Goal: Browse casually: Explore the website without a specific task or goal

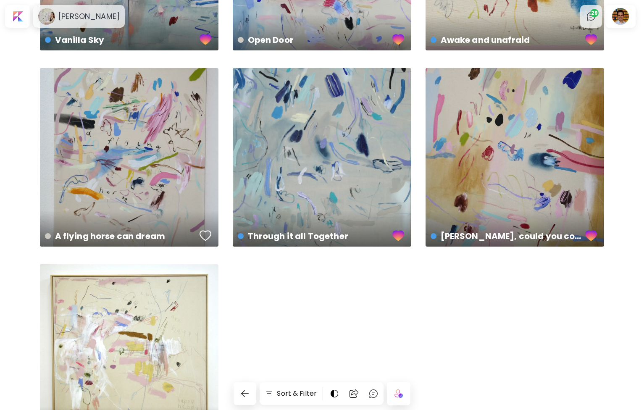
scroll to position [1567, 0]
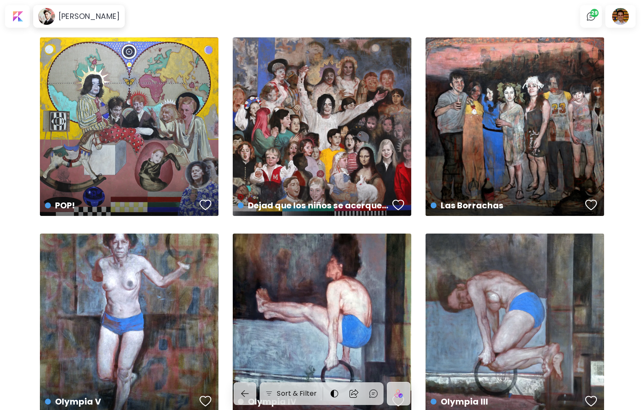
scroll to position [67, 0]
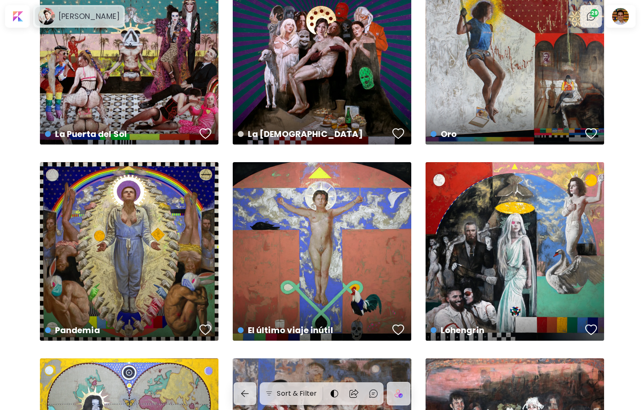
click at [94, 18] on h6 "Silvia Flechoso" at bounding box center [88, 16] width 61 height 10
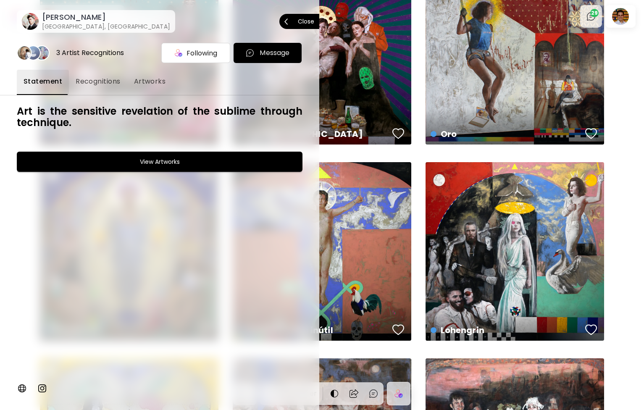
click at [303, 22] on p "Close" at bounding box center [306, 21] width 16 height 6
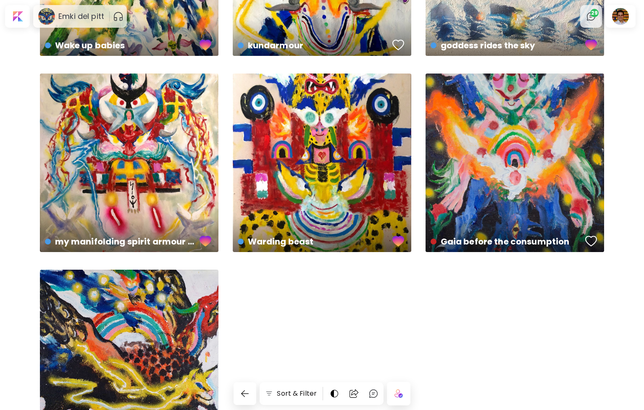
scroll to position [412, 0]
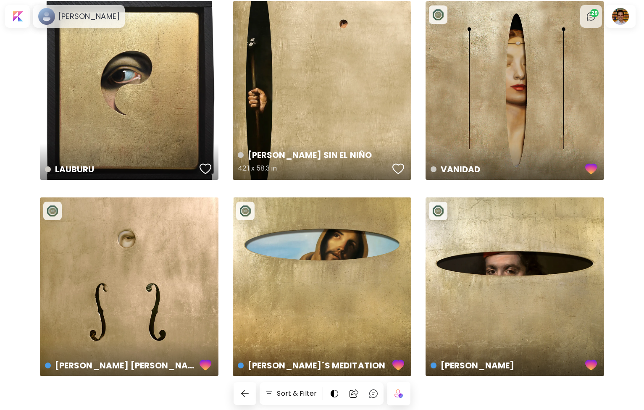
scroll to position [44, 0]
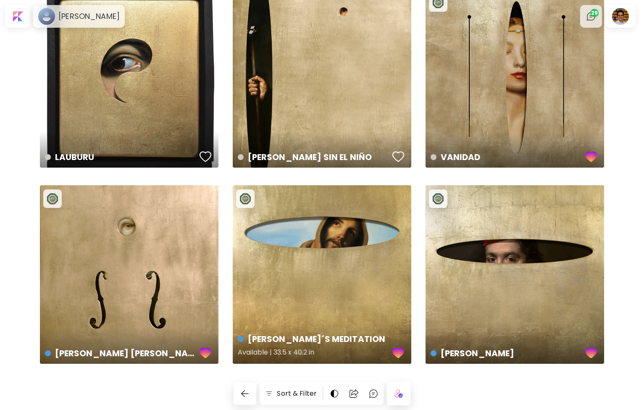
click at [382, 309] on div "FRANCIS´S MEDITATION Available | 33.5 x 40.2 in" at bounding box center [322, 274] width 178 height 178
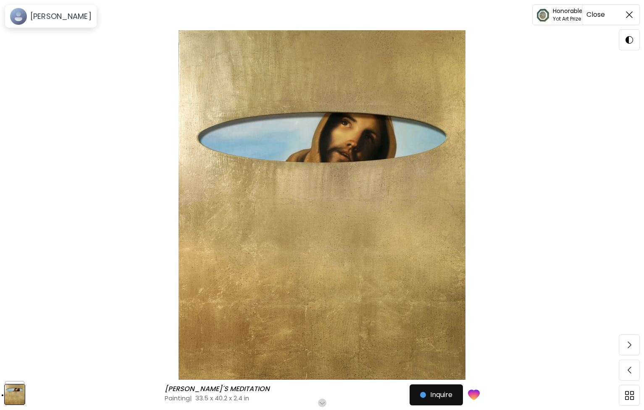
click at [630, 21] on span at bounding box center [629, 15] width 18 height 18
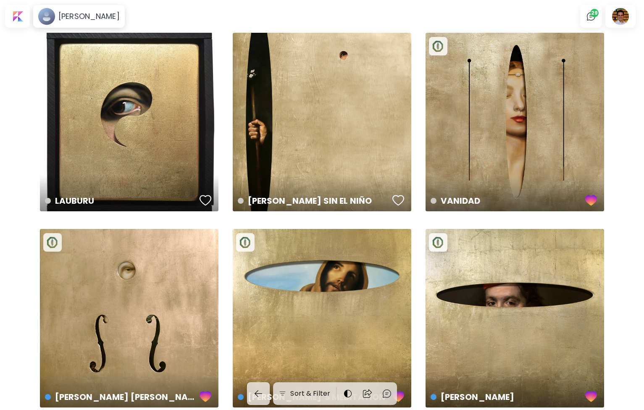
scroll to position [44, 0]
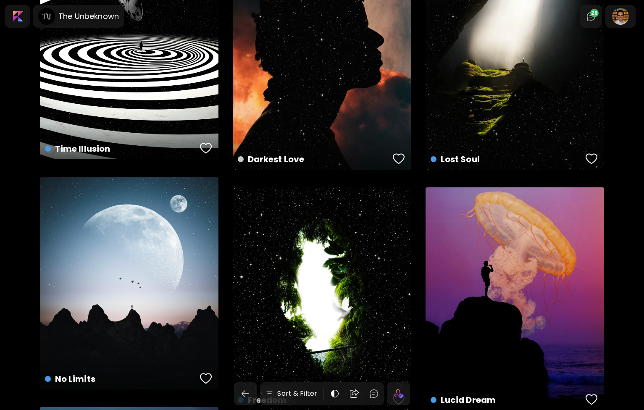
scroll to position [3491, 0]
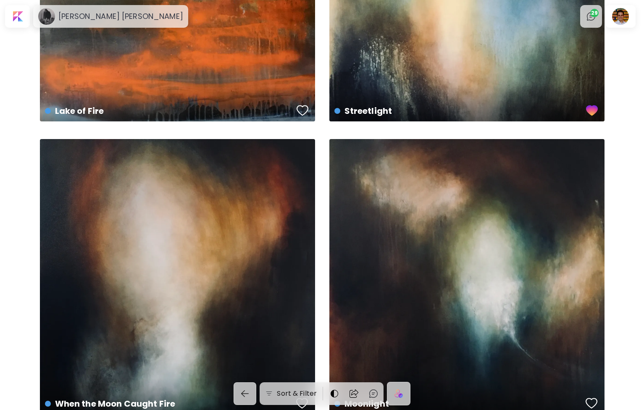
scroll to position [30, 0]
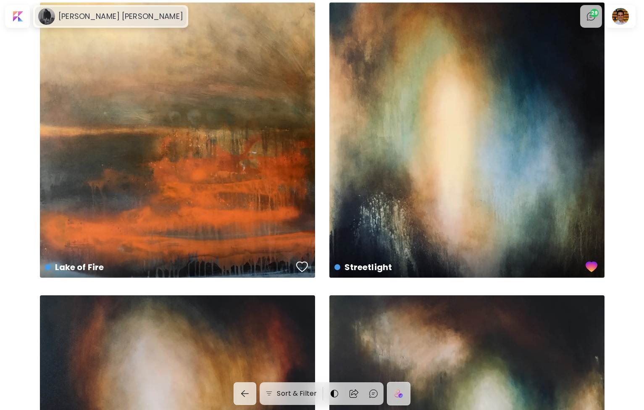
click at [84, 20] on h6 "Matt James Healy" at bounding box center [120, 16] width 125 height 10
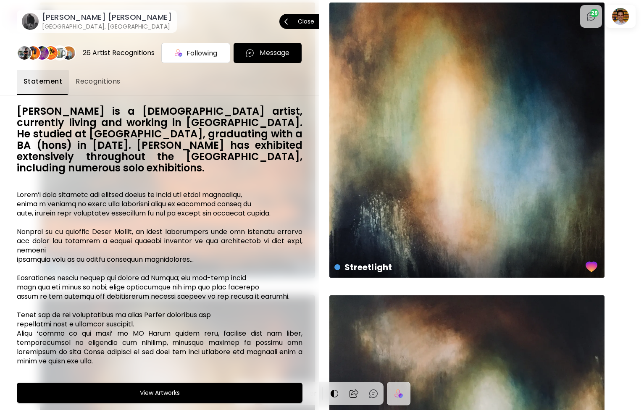
click at [307, 20] on p "Close" at bounding box center [306, 21] width 16 height 6
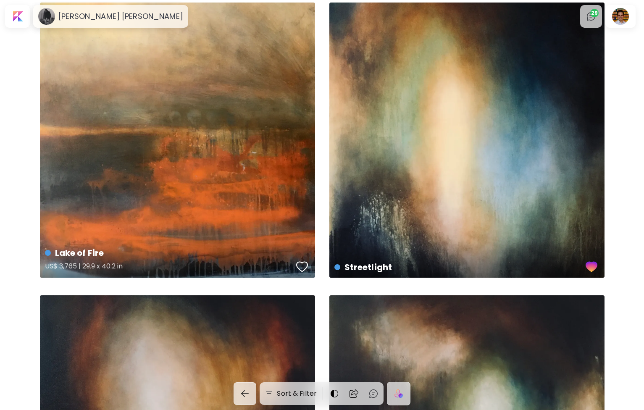
scroll to position [0, 0]
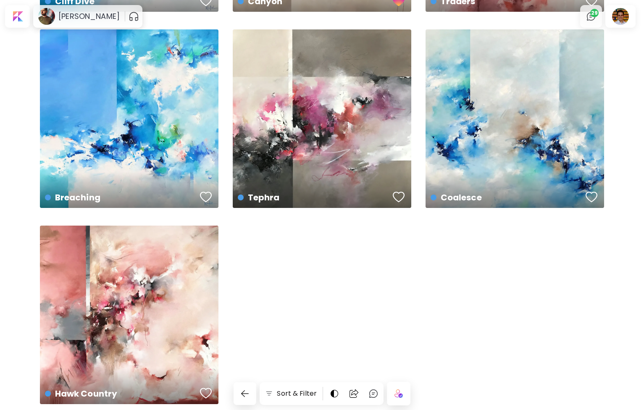
scroll to position [1613, 0]
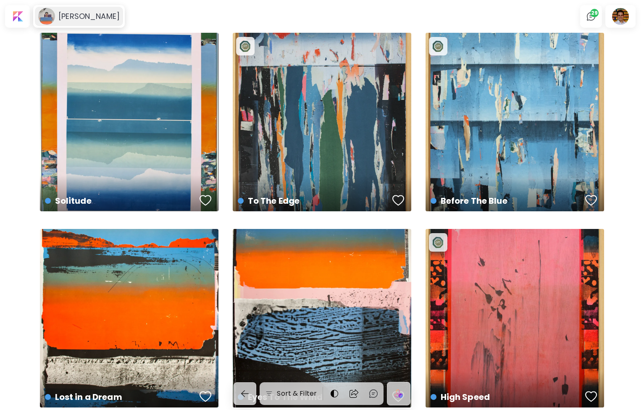
click at [68, 15] on h6 "Angus Vasili" at bounding box center [88, 16] width 61 height 10
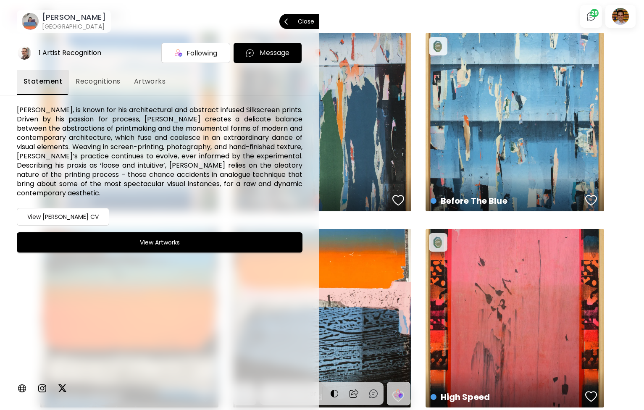
click at [308, 15] on span "Close" at bounding box center [299, 22] width 30 height 18
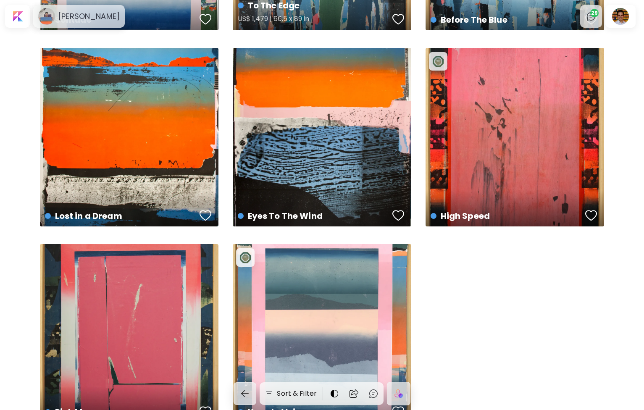
scroll to position [240, 0]
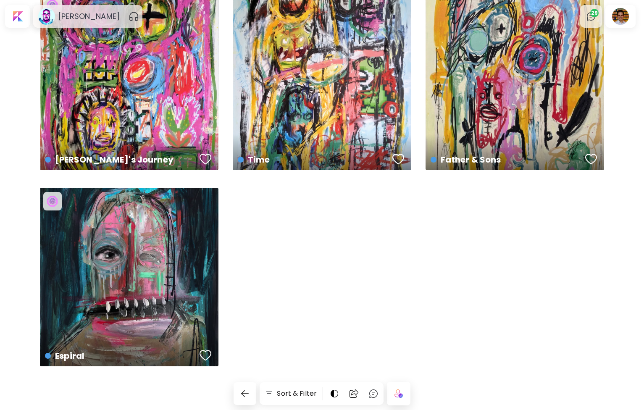
scroll to position [632, 0]
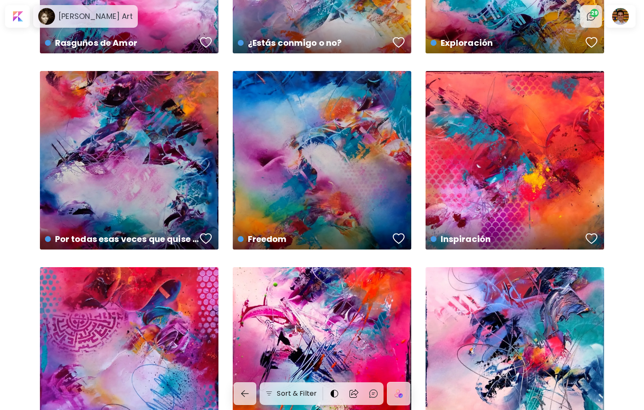
scroll to position [1585, 0]
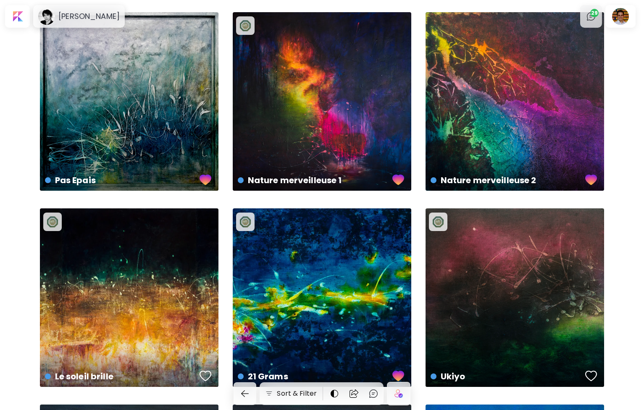
scroll to position [16, 0]
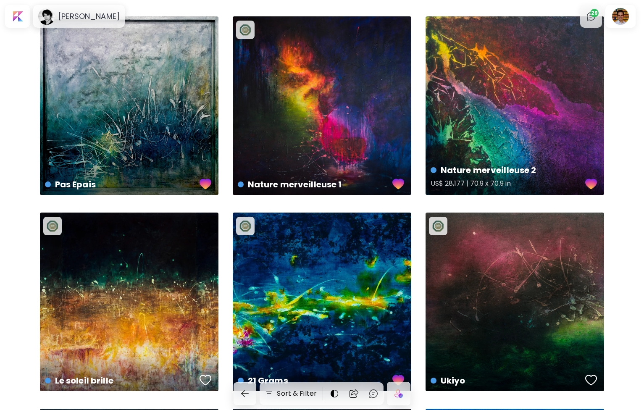
click at [464, 94] on div "Nature merveilleuse 2 US$ 28,177 | 70.9 x 70.9 in" at bounding box center [514, 105] width 178 height 178
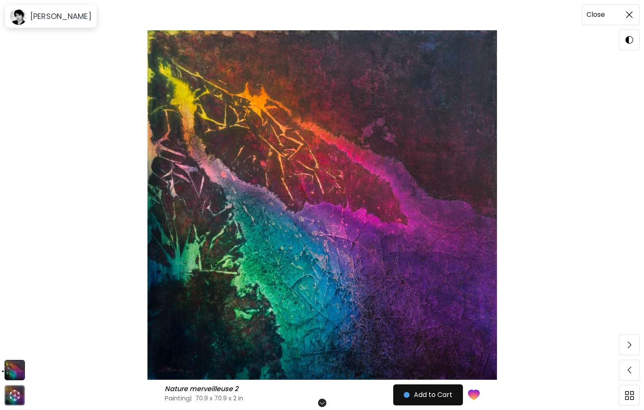
click at [621, 10] on span at bounding box center [629, 15] width 18 height 18
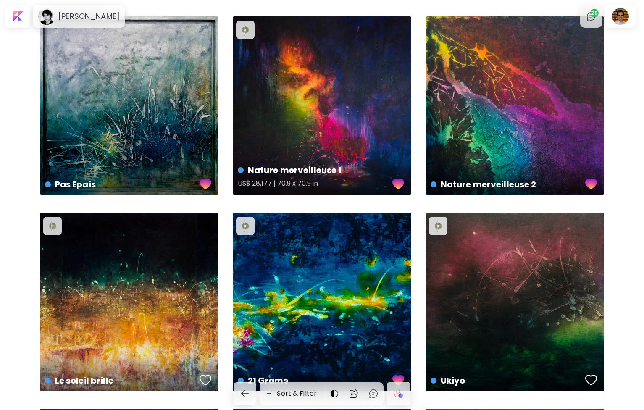
click at [297, 97] on div "Nature merveilleuse 1 US$ 28,177 | 70.9 x 70.9 in" at bounding box center [322, 105] width 178 height 178
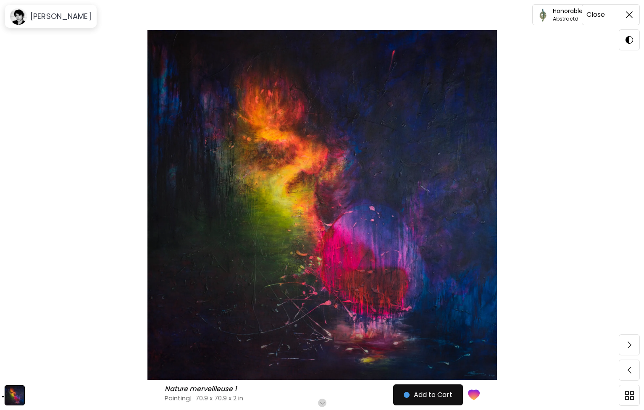
click at [625, 20] on span at bounding box center [629, 15] width 18 height 18
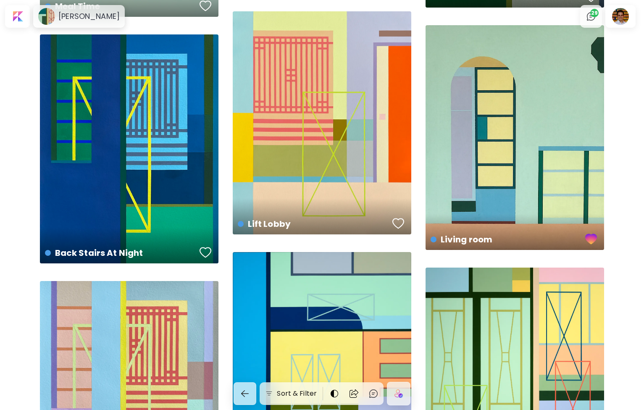
scroll to position [245, 0]
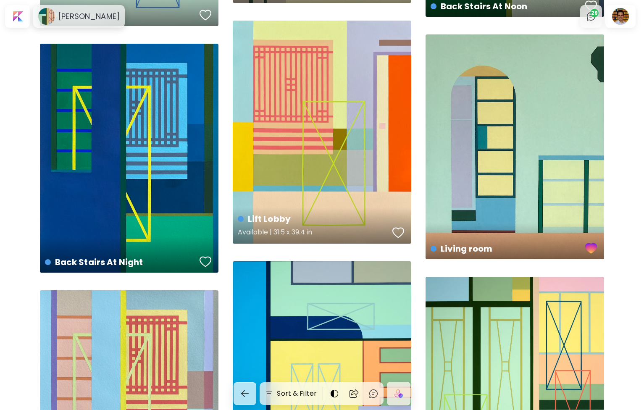
click at [294, 142] on div "Lift Lobby Available | 31.5 x 39.4 in" at bounding box center [322, 132] width 178 height 223
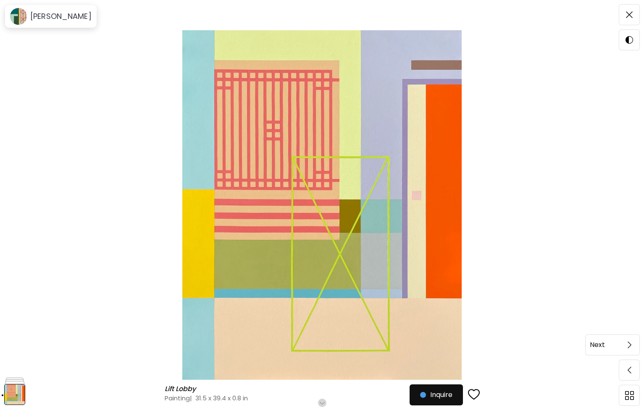
click at [626, 340] on span at bounding box center [629, 345] width 18 height 18
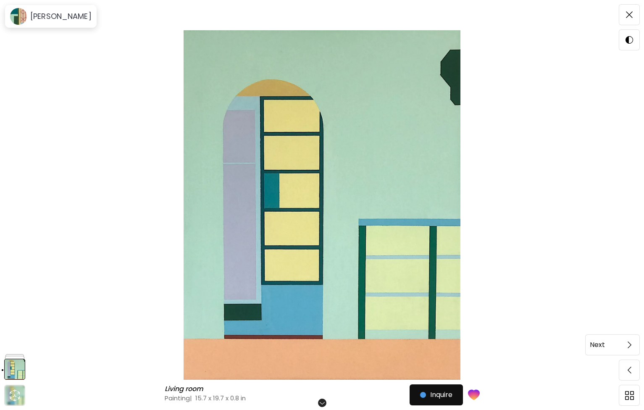
click at [638, 343] on span at bounding box center [629, 345] width 18 height 18
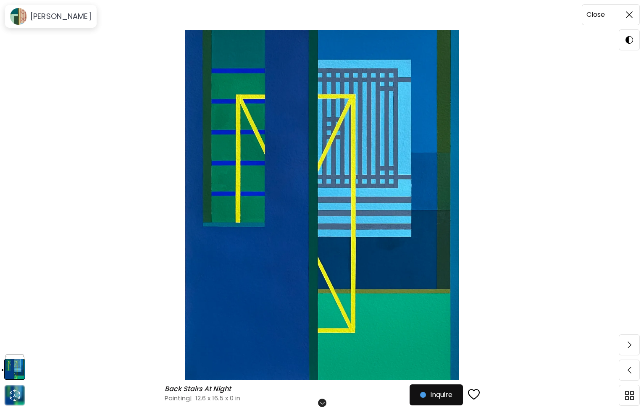
click at [627, 15] on img at bounding box center [629, 14] width 7 height 7
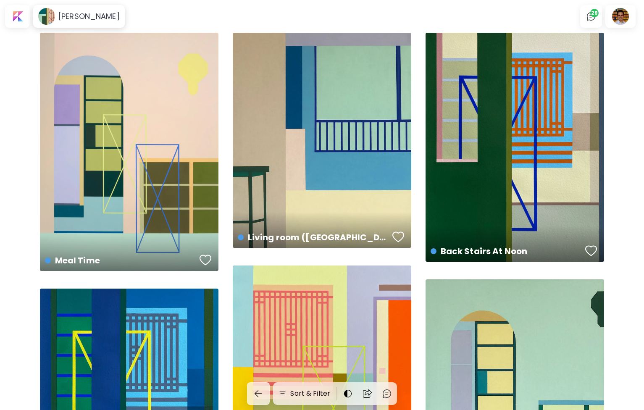
scroll to position [245, 0]
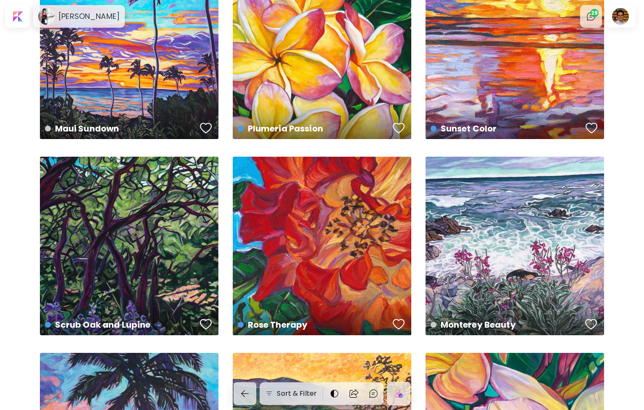
scroll to position [675, 0]
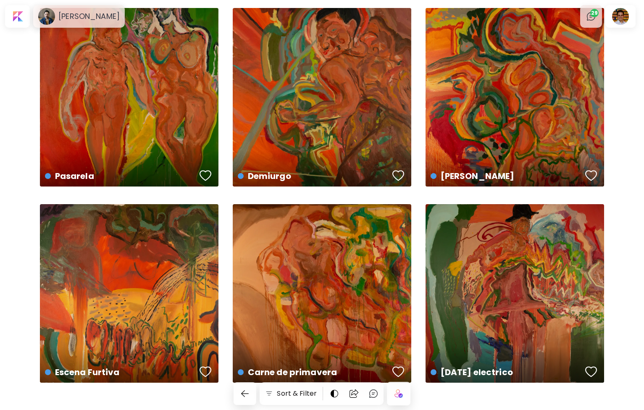
scroll to position [33, 0]
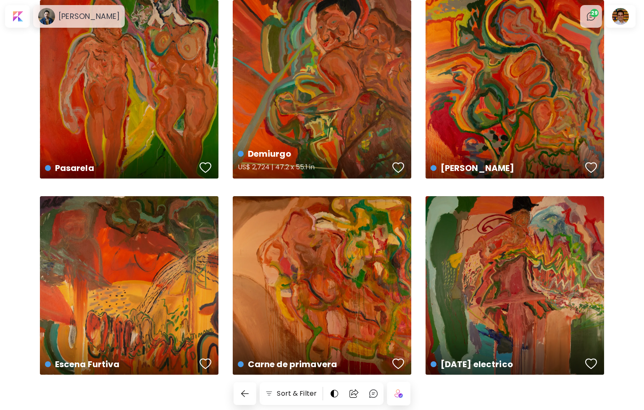
click at [371, 69] on div "Demiurgo US$ 2,724 | 47.2 x 55.1 in" at bounding box center [322, 89] width 178 height 178
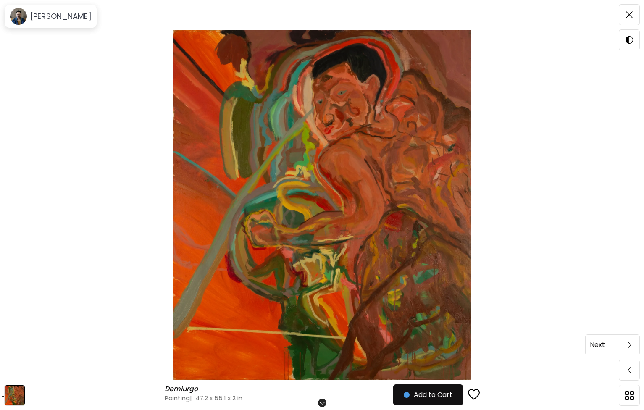
click at [627, 339] on span at bounding box center [629, 345] width 18 height 18
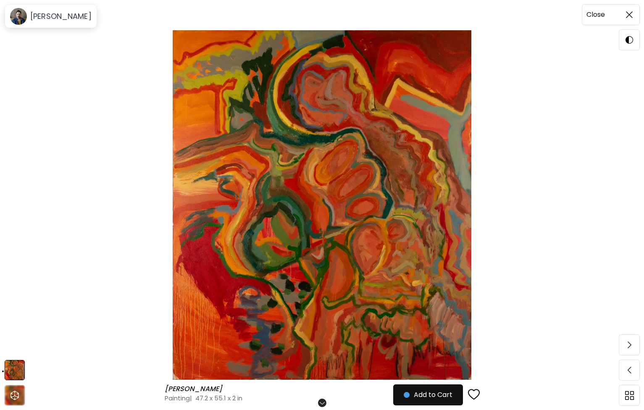
click at [630, 16] on img at bounding box center [629, 14] width 7 height 7
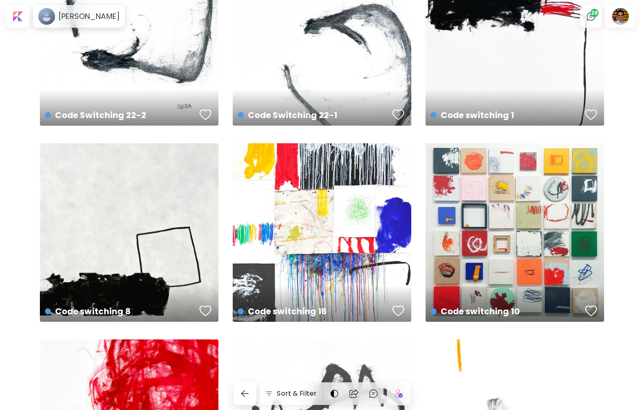
scroll to position [261, 0]
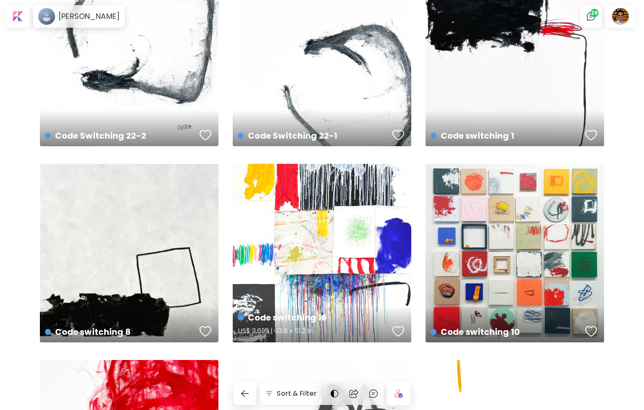
click at [336, 246] on div "Code switching 16 US$ 3,699 | 63.8 x 51.2 in" at bounding box center [322, 253] width 178 height 178
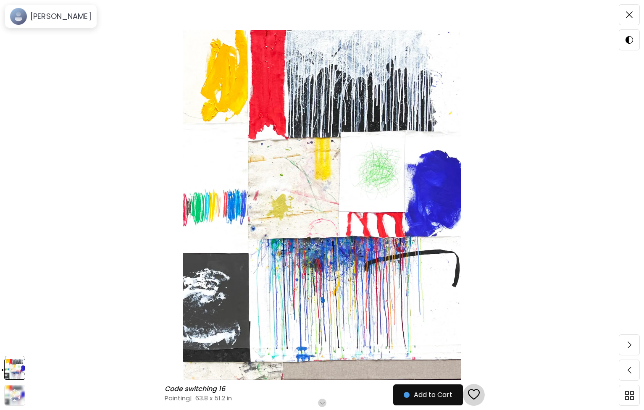
click at [477, 394] on div "button" at bounding box center [474, 394] width 12 height 13
click at [622, 19] on span at bounding box center [629, 15] width 18 height 18
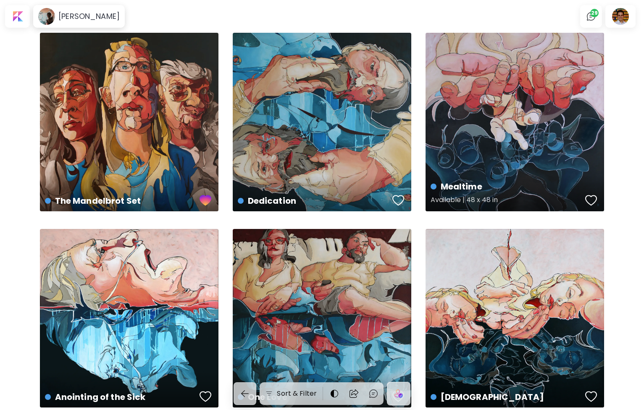
click at [510, 102] on div "Mealtime Available | 48 x 48 in" at bounding box center [514, 122] width 178 height 178
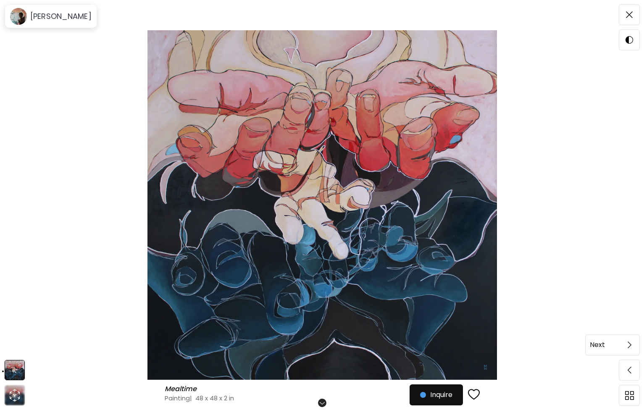
click at [630, 344] on img at bounding box center [629, 344] width 4 height 7
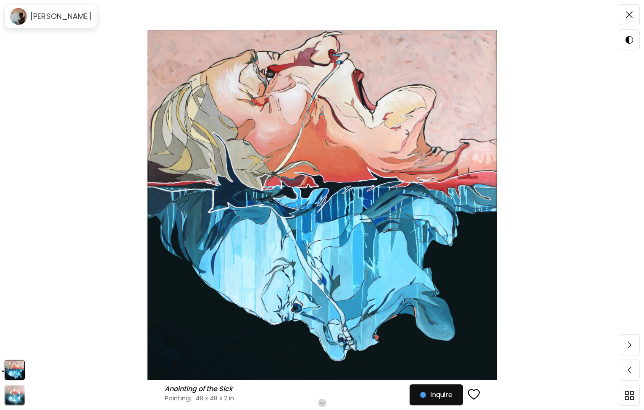
click at [630, 344] on img at bounding box center [629, 344] width 4 height 7
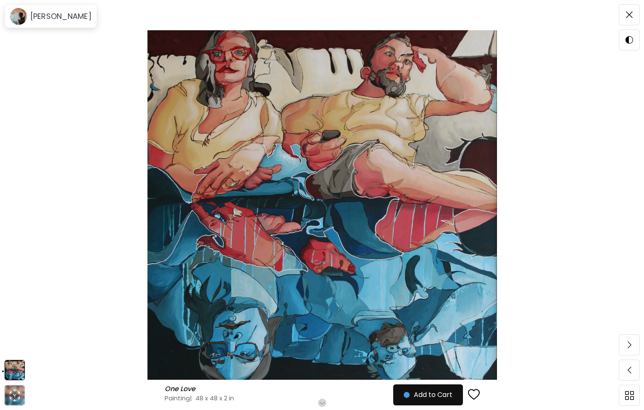
click at [630, 344] on img at bounding box center [629, 344] width 4 height 7
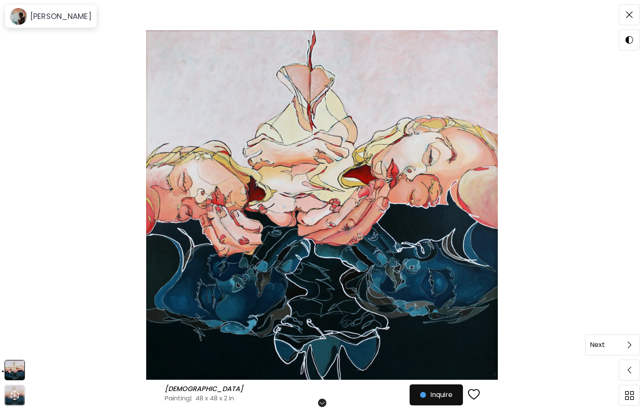
click at [631, 345] on span at bounding box center [629, 345] width 18 height 18
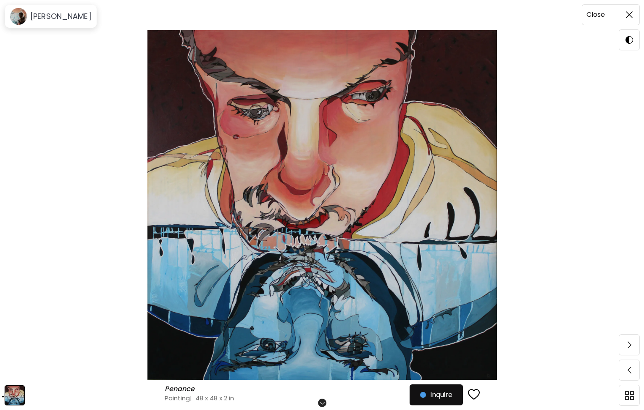
click at [624, 24] on div at bounding box center [629, 15] width 20 height 20
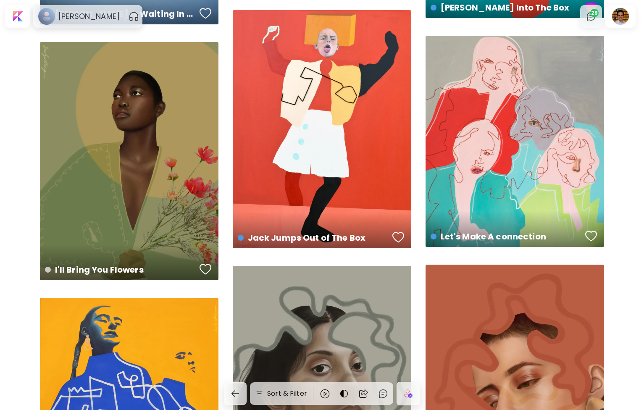
scroll to position [484, 0]
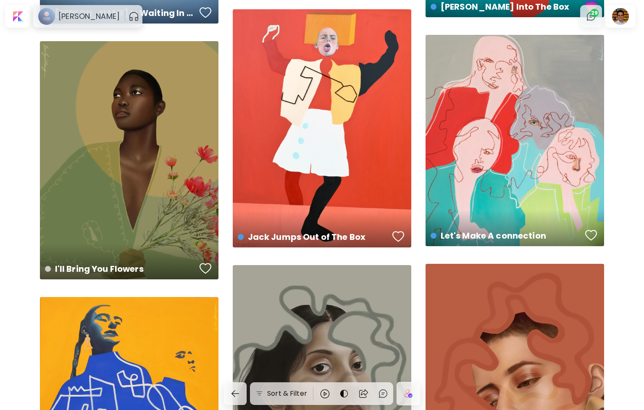
click at [335, 139] on div "Jack Jumps Out of The Box US$ 4,370 | 35.4 x 47.2 in" at bounding box center [322, 128] width 178 height 238
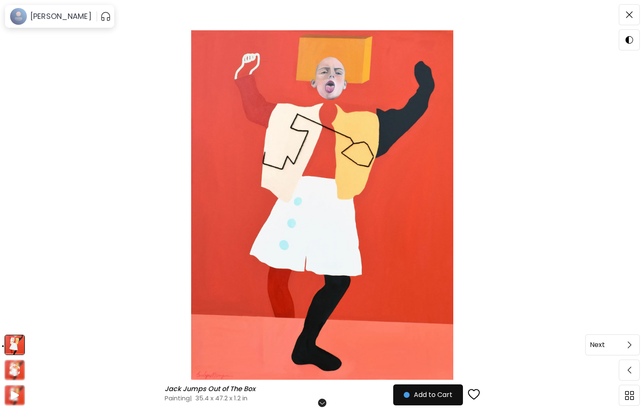
click at [624, 341] on span at bounding box center [629, 345] width 18 height 18
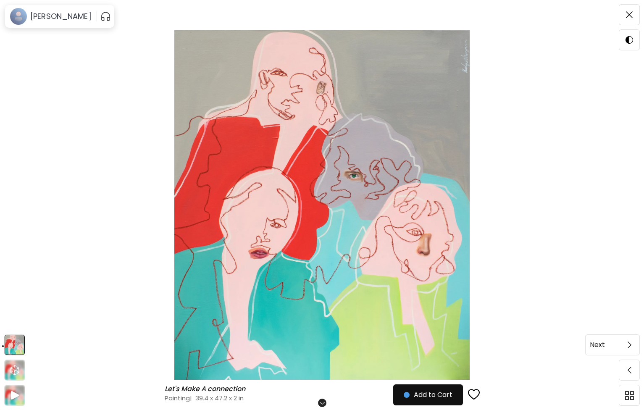
click at [631, 345] on img at bounding box center [629, 344] width 4 height 7
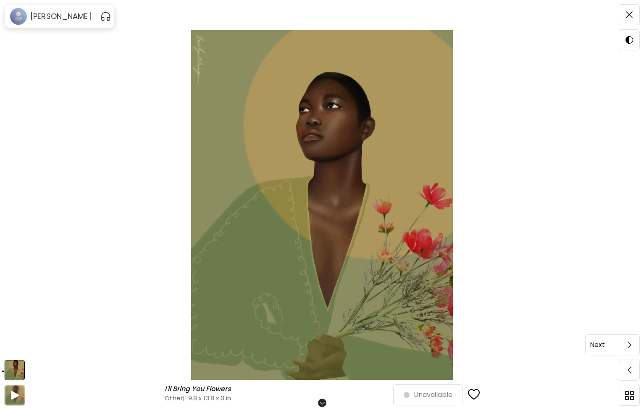
click at [635, 346] on span at bounding box center [629, 345] width 18 height 18
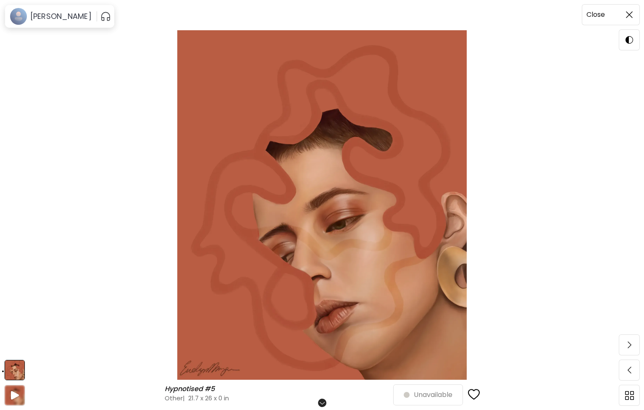
click at [631, 15] on img at bounding box center [629, 14] width 7 height 7
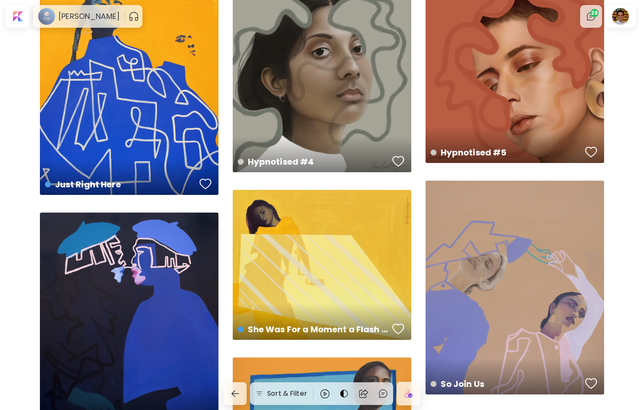
scroll to position [766, 0]
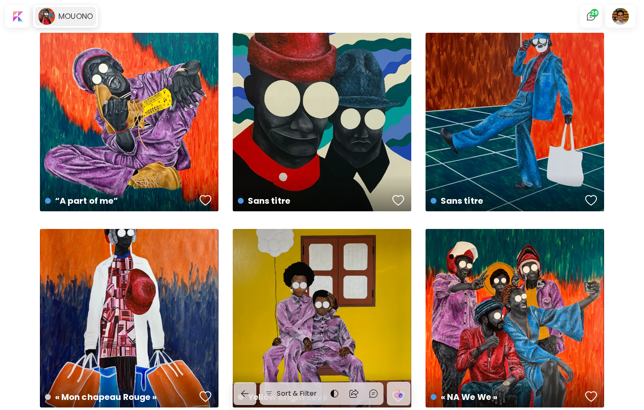
click at [78, 14] on h6 "MOUONO" at bounding box center [75, 16] width 34 height 10
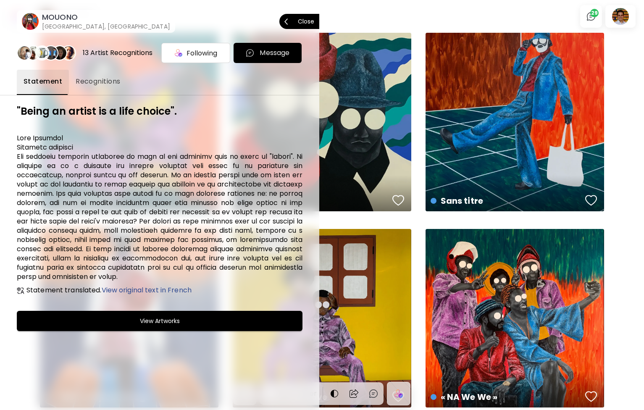
click at [307, 18] on span "Close" at bounding box center [299, 22] width 30 height 18
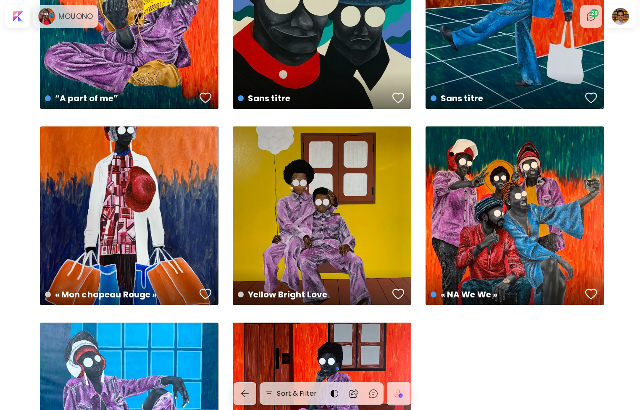
scroll to position [109, 0]
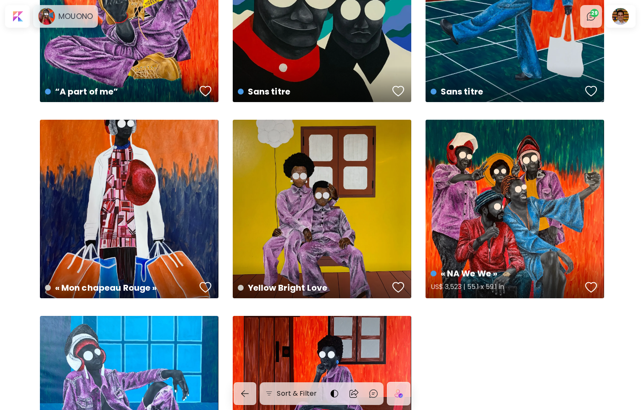
click at [469, 168] on div "« NA We We » US$ 3,523 | 55.1 x 59.1 in" at bounding box center [514, 209] width 178 height 178
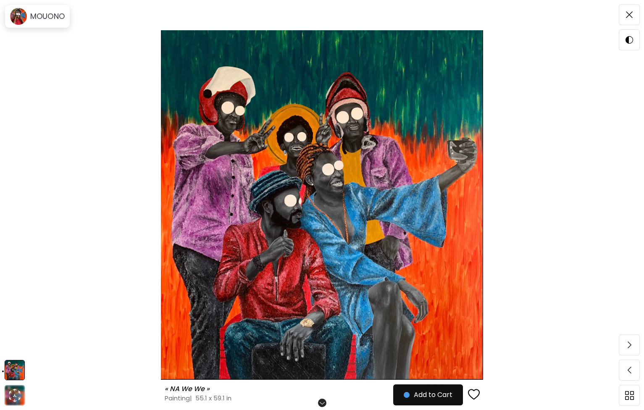
click at [332, 177] on img at bounding box center [321, 204] width 573 height 349
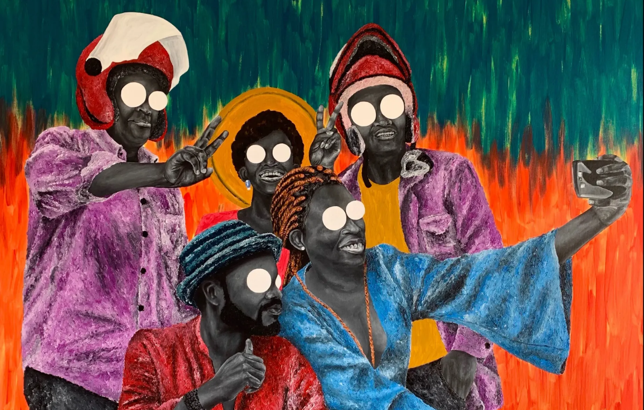
scroll to position [58, 0]
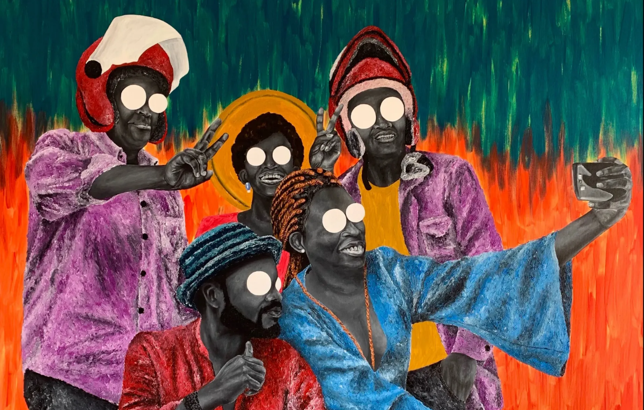
click at [333, 176] on img at bounding box center [322, 291] width 644 height 699
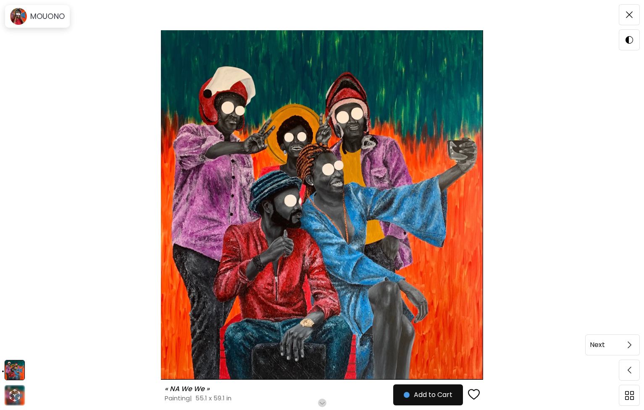
click at [624, 341] on span at bounding box center [629, 345] width 18 height 18
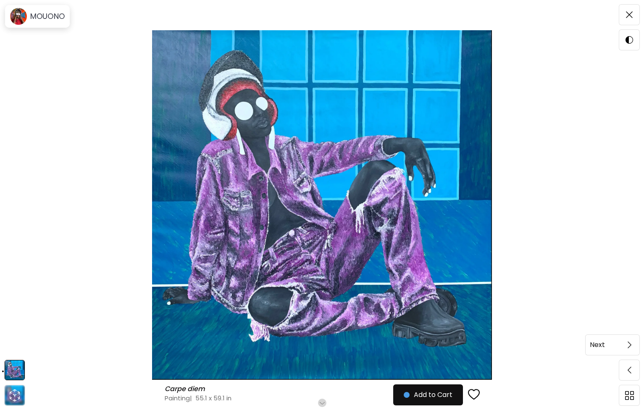
click at [624, 342] on span at bounding box center [629, 345] width 18 height 18
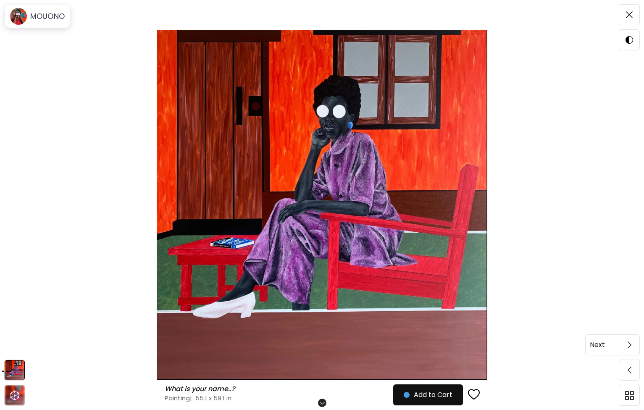
click at [631, 348] on span at bounding box center [629, 345] width 18 height 18
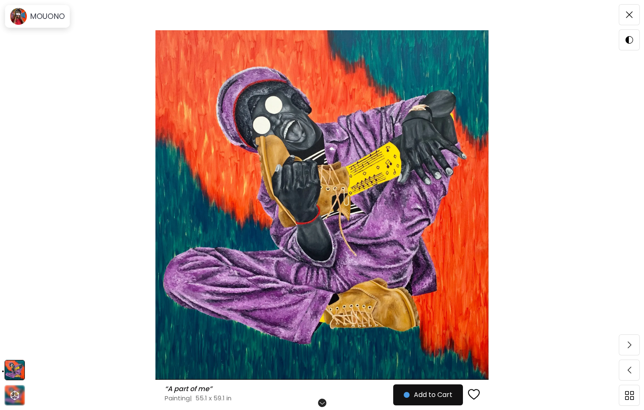
click at [631, 348] on span at bounding box center [629, 345] width 18 height 18
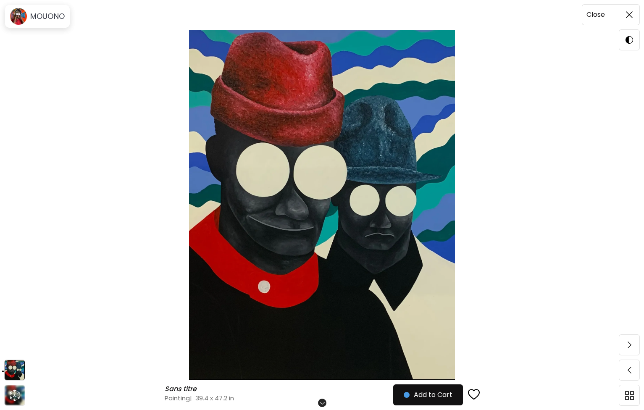
click at [629, 16] on img at bounding box center [629, 14] width 7 height 7
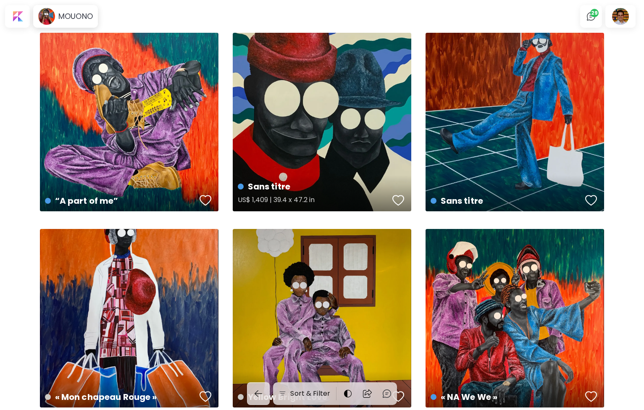
scroll to position [109, 0]
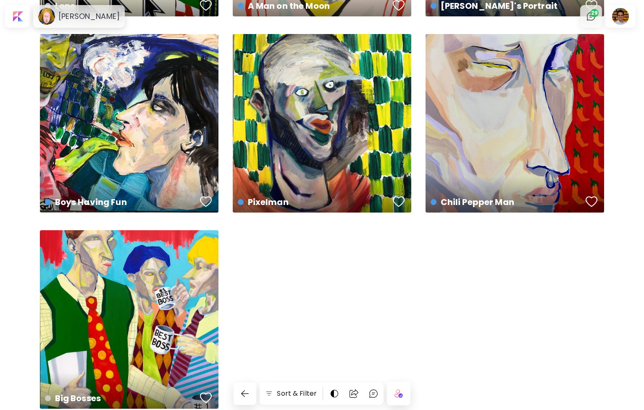
scroll to position [1390, 0]
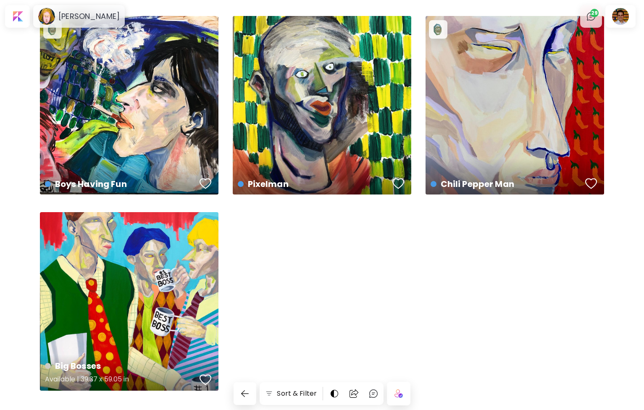
click at [201, 280] on div "Big Bosses Available | 39.37 x 59.05 in" at bounding box center [129, 301] width 178 height 178
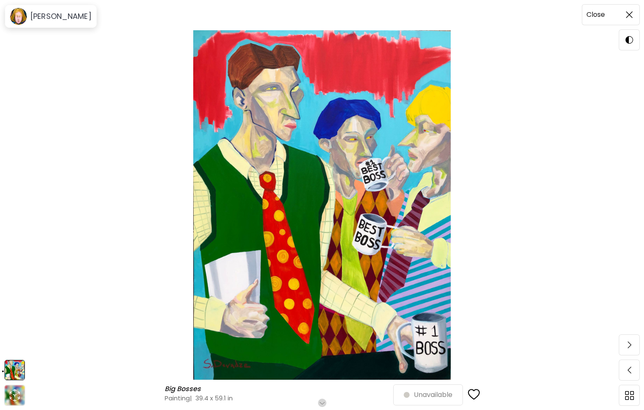
click at [619, 18] on div at bounding box center [629, 15] width 20 height 20
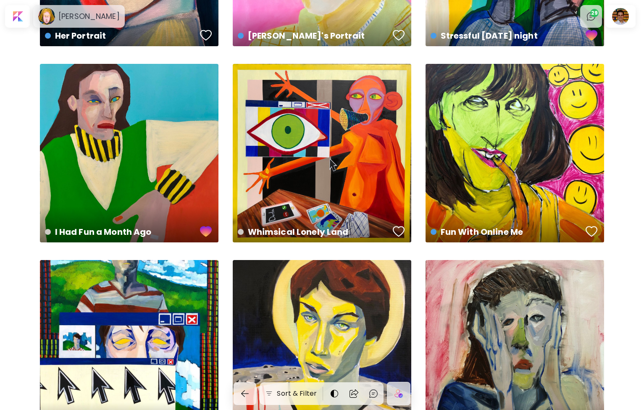
scroll to position [763, 0]
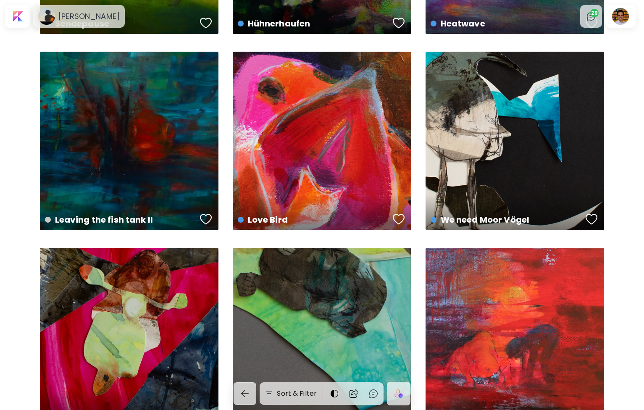
scroll to position [3911, 0]
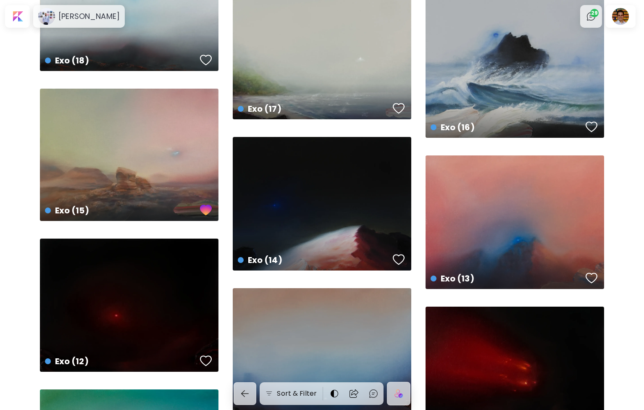
scroll to position [455, 0]
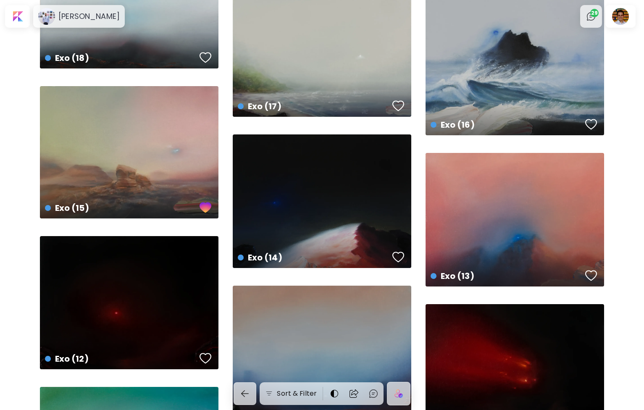
click at [480, 74] on div "Exo (16) US$ 323 | 10 x 8.1 in" at bounding box center [514, 63] width 178 height 143
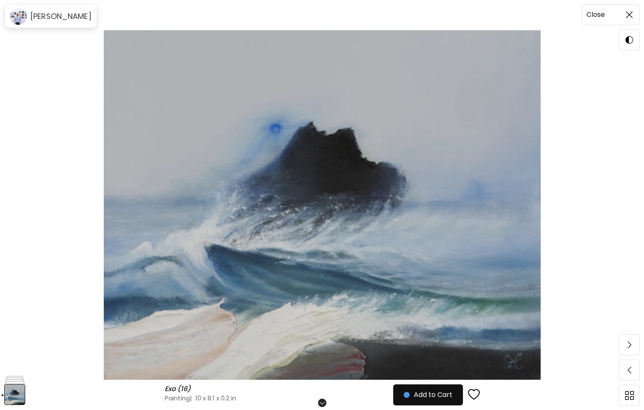
click at [626, 18] on span at bounding box center [629, 15] width 18 height 18
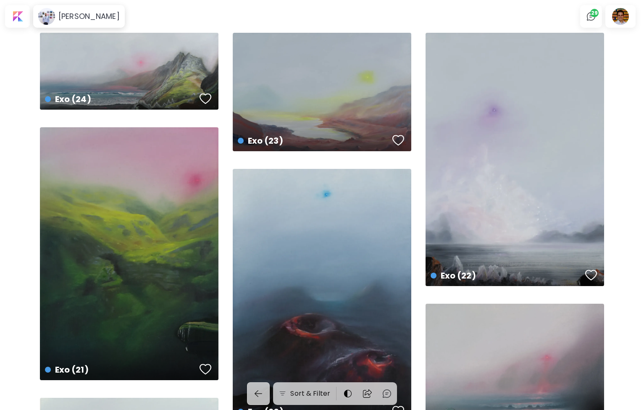
scroll to position [455, 0]
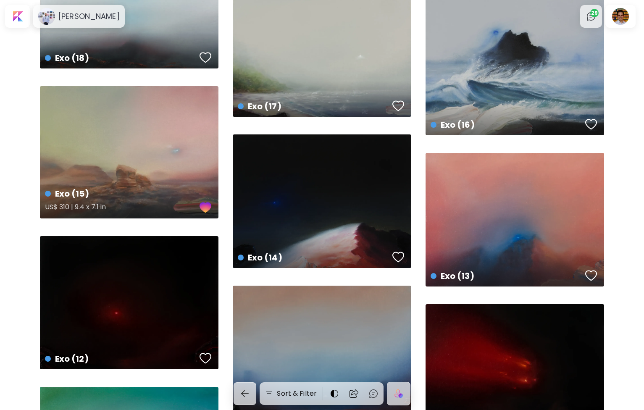
click at [180, 144] on div "Exo (15) US$ 310 | 9.4 x 7.1 in" at bounding box center [129, 152] width 178 height 132
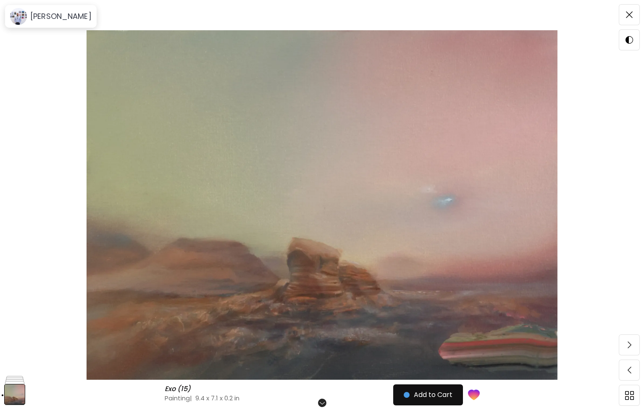
click at [623, 16] on span at bounding box center [629, 15] width 18 height 18
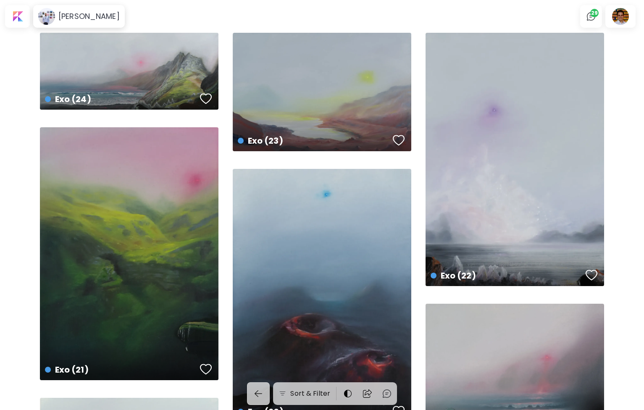
scroll to position [455, 0]
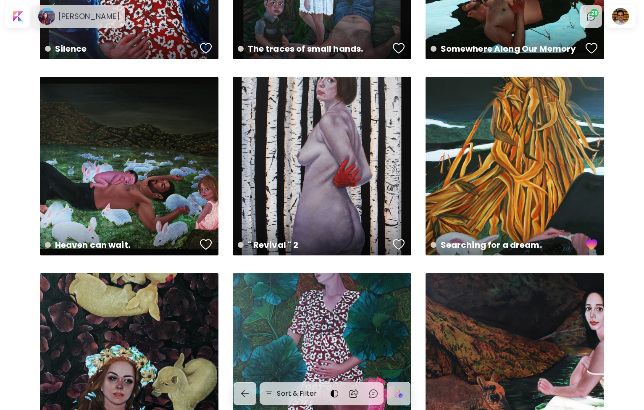
scroll to position [1329, 0]
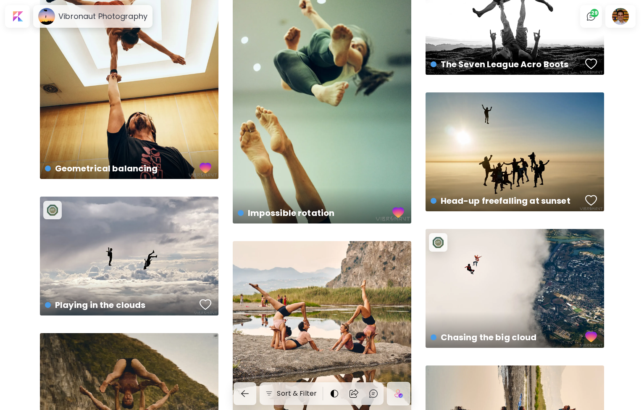
scroll to position [95, 0]
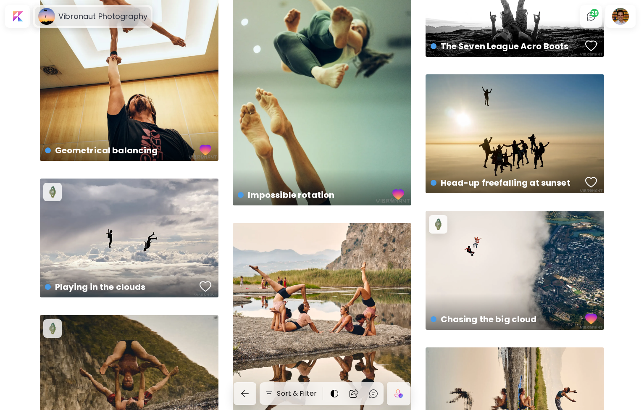
click at [101, 14] on h6 "Vibronaut Photography" at bounding box center [102, 16] width 89 height 10
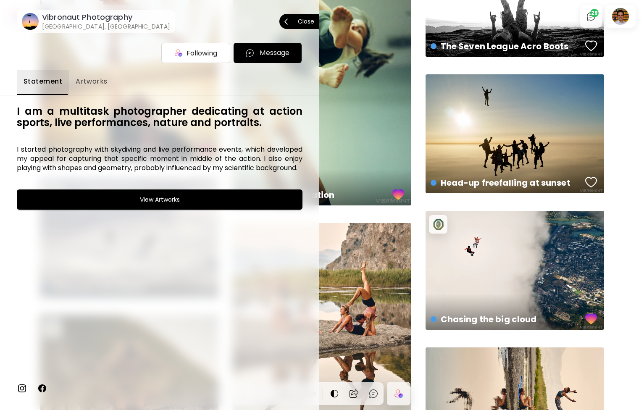
click at [303, 19] on p "Close" at bounding box center [306, 21] width 16 height 6
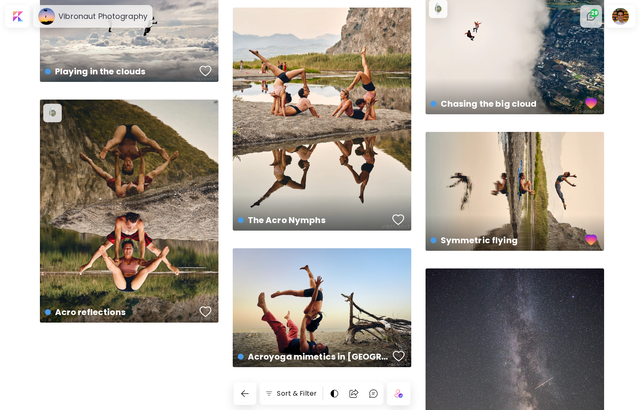
scroll to position [370, 0]
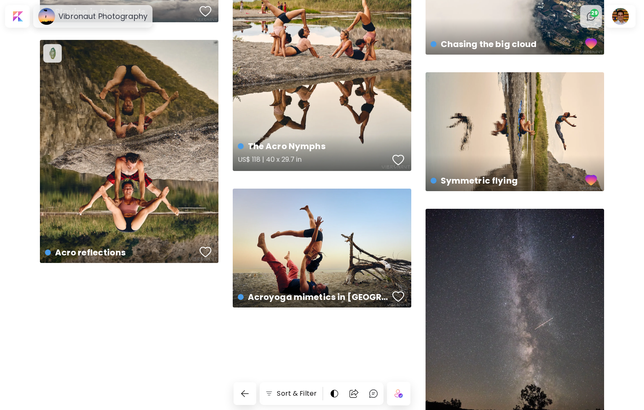
click at [311, 84] on div "The Acro Nymphs US$ 118 | 40 x 29.7 in" at bounding box center [322, 59] width 178 height 223
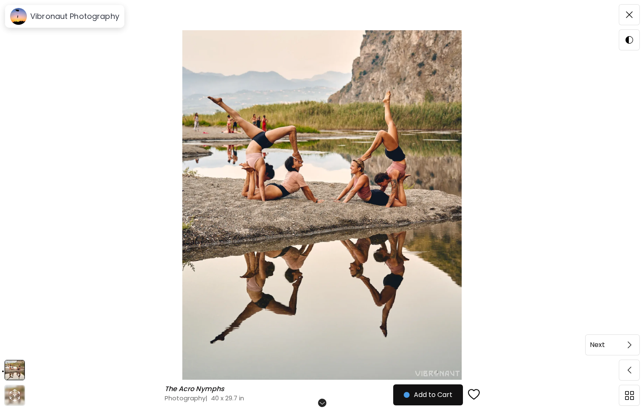
click at [630, 346] on img at bounding box center [629, 344] width 4 height 7
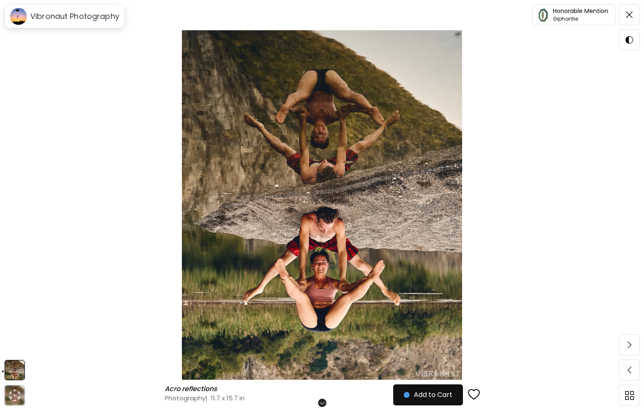
click at [630, 346] on img at bounding box center [629, 344] width 4 height 7
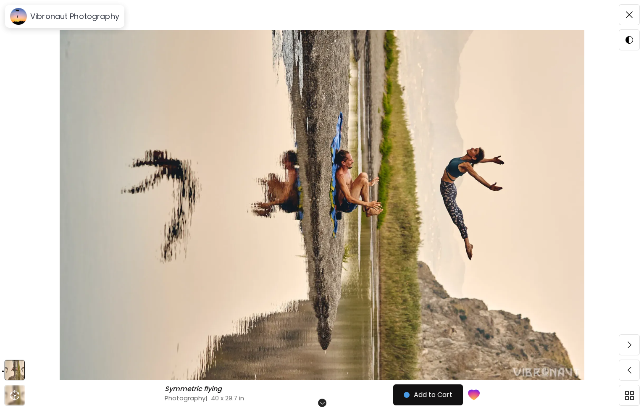
click at [630, 346] on img at bounding box center [629, 344] width 4 height 7
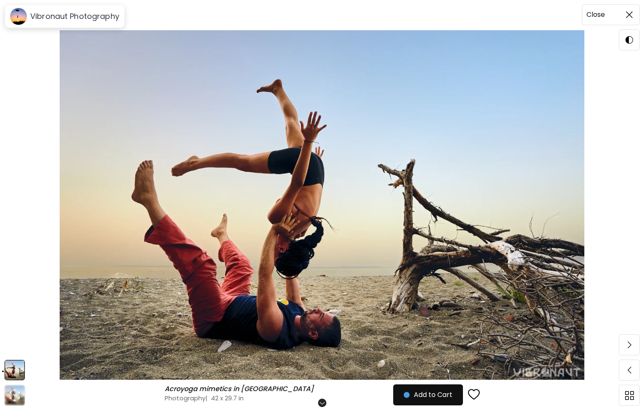
click at [630, 17] on img at bounding box center [629, 14] width 7 height 7
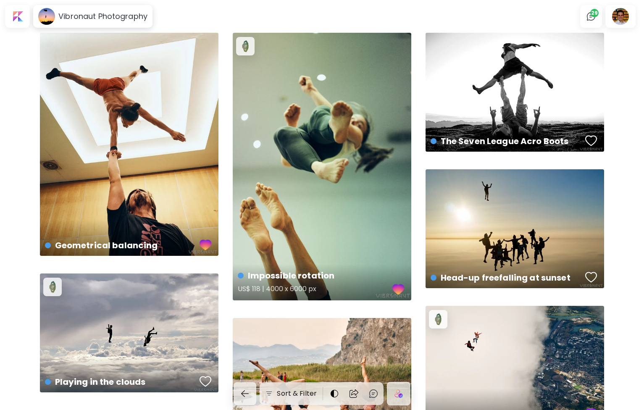
click at [372, 150] on div "Impossible rotation US$ 118 | 4000 x 6000 px" at bounding box center [322, 167] width 178 height 268
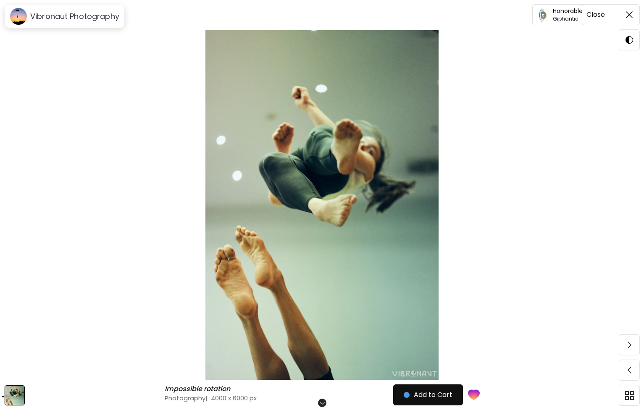
click at [626, 15] on img at bounding box center [629, 14] width 7 height 7
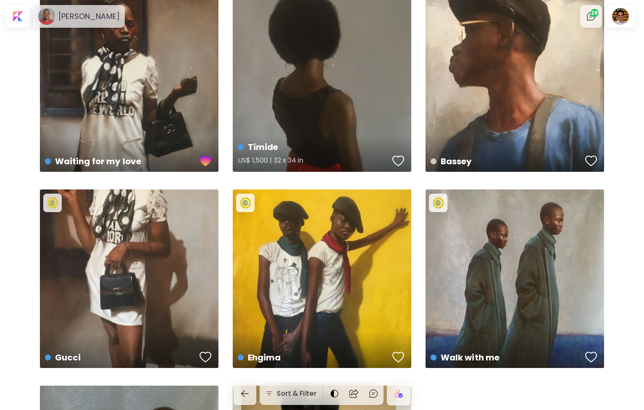
scroll to position [40, 0]
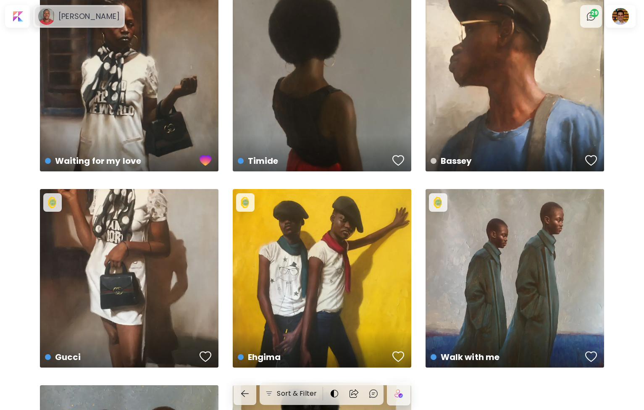
click at [101, 25] on div "[PERSON_NAME]" at bounding box center [79, 16] width 88 height 19
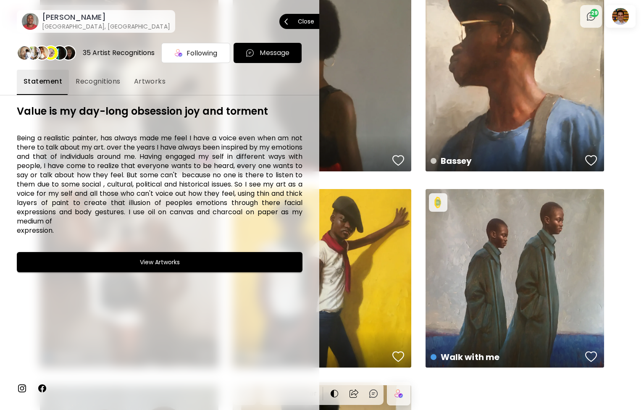
click at [294, 17] on span "Close" at bounding box center [299, 22] width 30 height 18
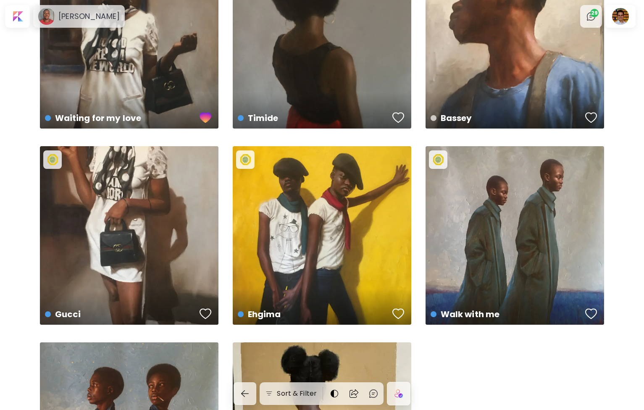
scroll to position [90, 0]
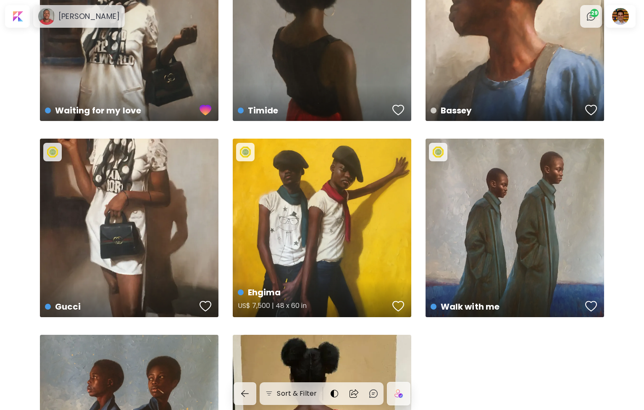
click at [334, 200] on div "Ehgima US$ 7,500 | 48 x 60 in" at bounding box center [322, 228] width 178 height 178
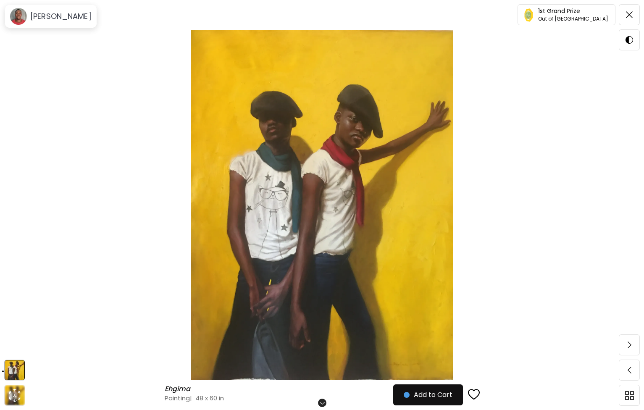
scroll to position [38, 0]
click at [634, 354] on div at bounding box center [629, 345] width 20 height 20
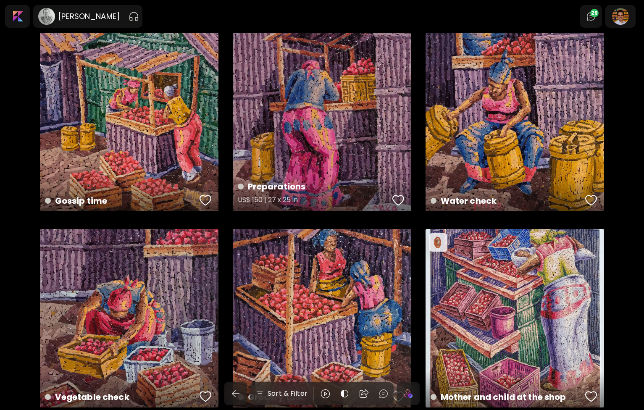
click at [319, 93] on div "Preparations US$ 150 | 27 x 25 in" at bounding box center [322, 122] width 178 height 178
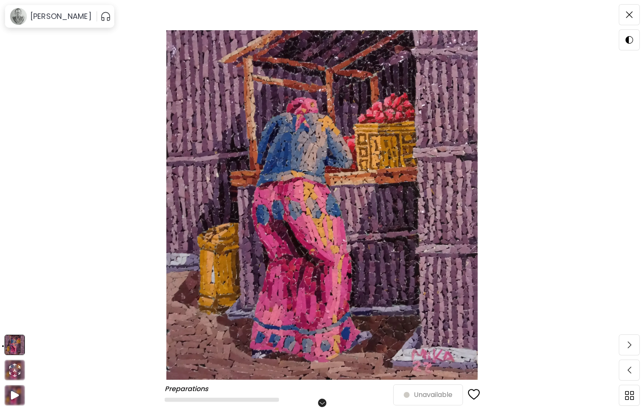
click at [272, 152] on img at bounding box center [321, 204] width 573 height 349
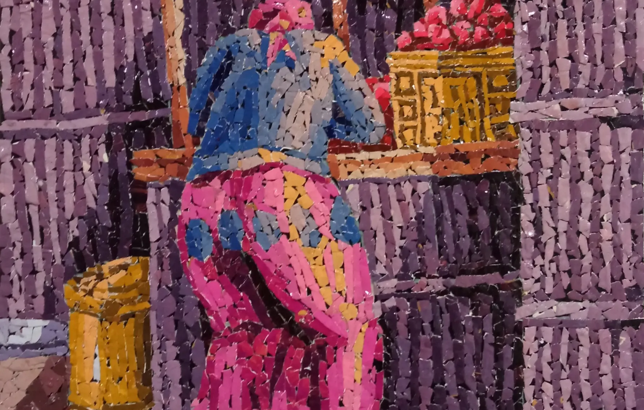
scroll to position [162, 0]
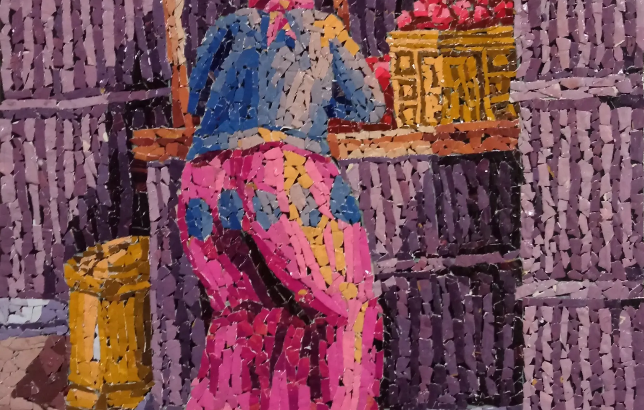
click at [356, 220] on img at bounding box center [322, 199] width 644 height 722
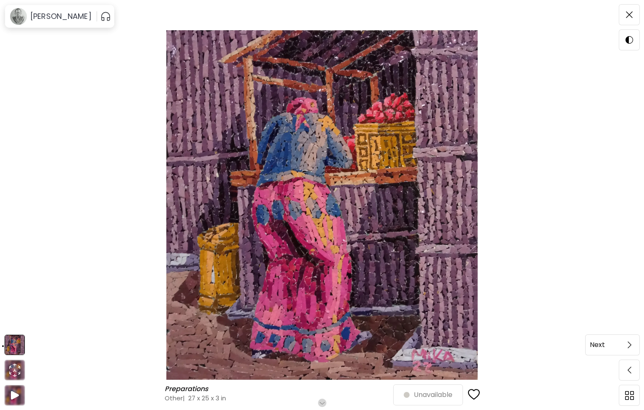
click at [626, 343] on span at bounding box center [629, 345] width 18 height 18
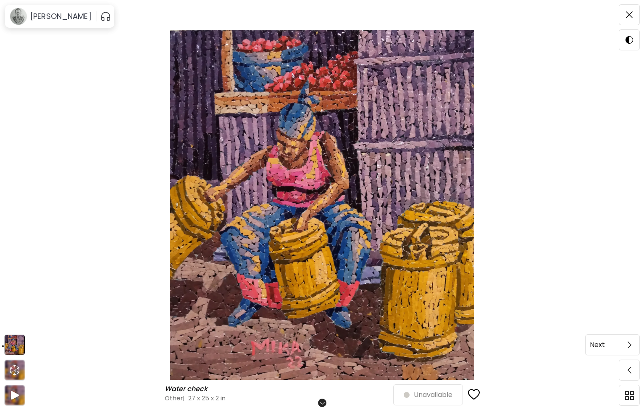
click at [630, 345] on img at bounding box center [629, 344] width 4 height 7
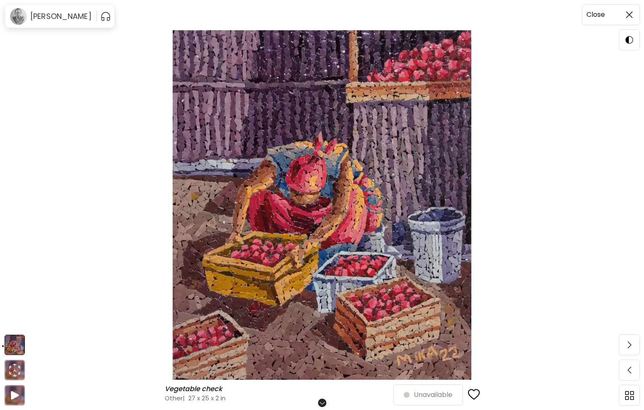
click at [631, 16] on img at bounding box center [629, 14] width 7 height 7
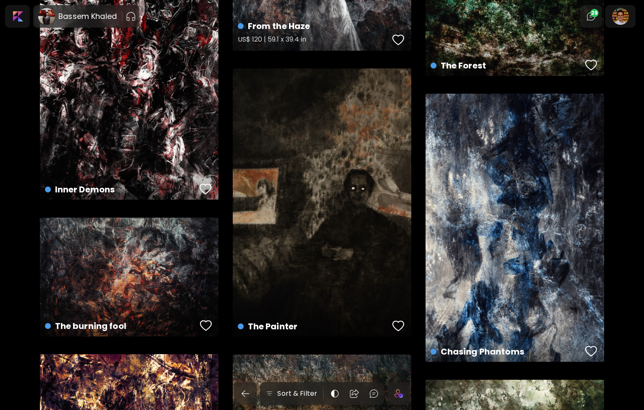
scroll to position [3775, 0]
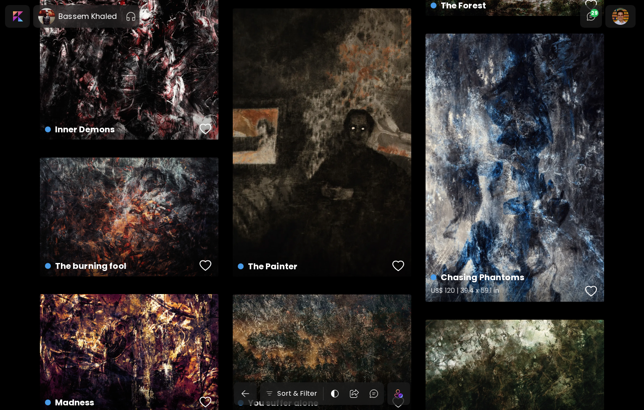
click at [517, 119] on div "Chasing Phantoms US$ 120 | 39.4 x 59.1 in" at bounding box center [514, 168] width 178 height 268
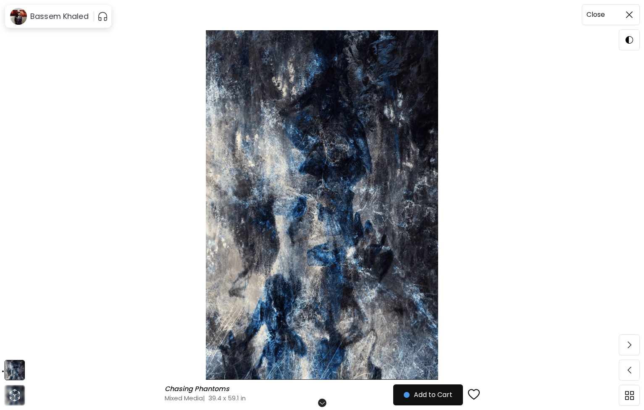
click at [633, 21] on span at bounding box center [629, 15] width 18 height 18
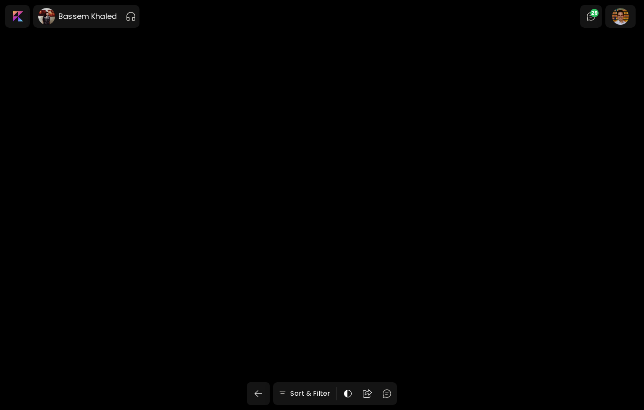
scroll to position [3775, 0]
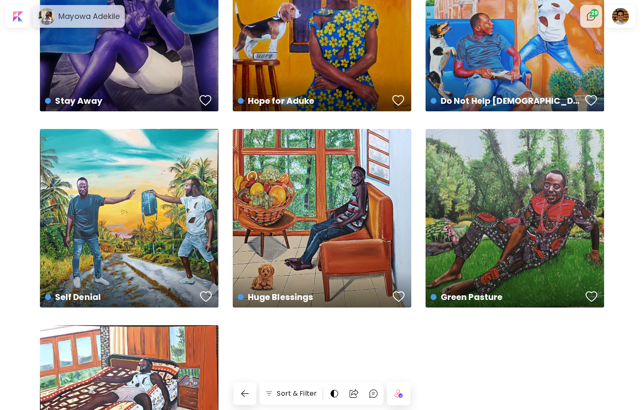
scroll to position [301, 0]
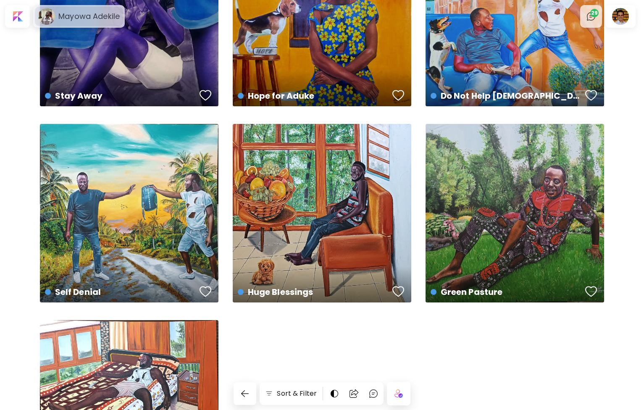
click at [82, 12] on h6 "Mayowa Adekile" at bounding box center [88, 16] width 61 height 10
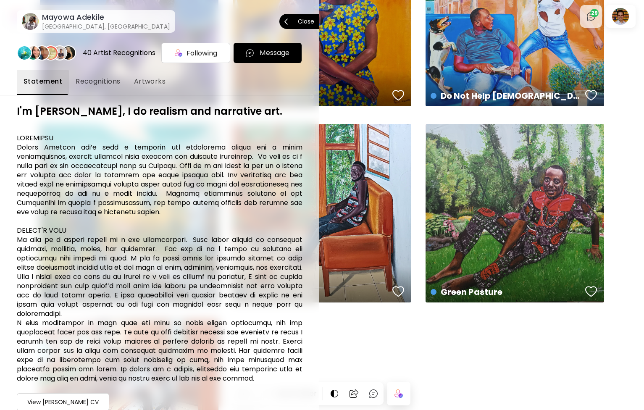
click at [302, 16] on span "Close" at bounding box center [299, 22] width 30 height 18
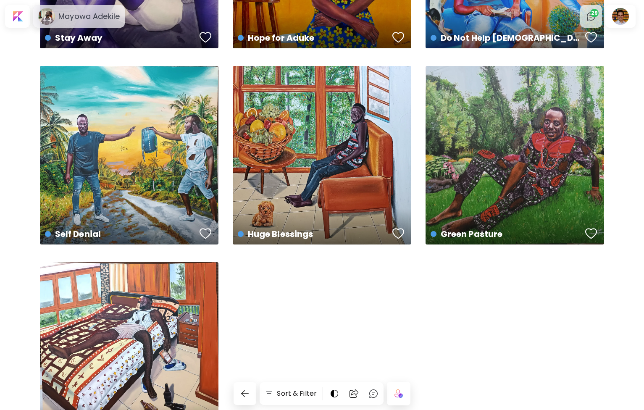
scroll to position [370, 0]
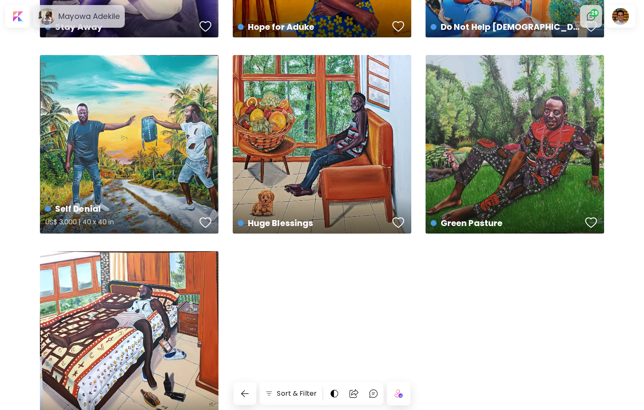
click at [138, 165] on div "Self Denial US$ 3,000 | 40 x 40 in" at bounding box center [129, 144] width 178 height 178
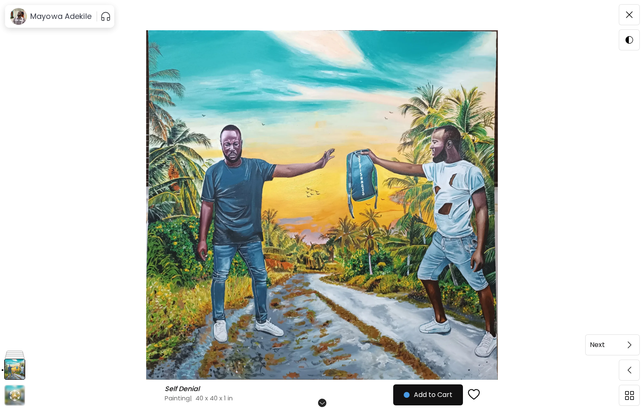
click at [627, 343] on img at bounding box center [629, 344] width 4 height 7
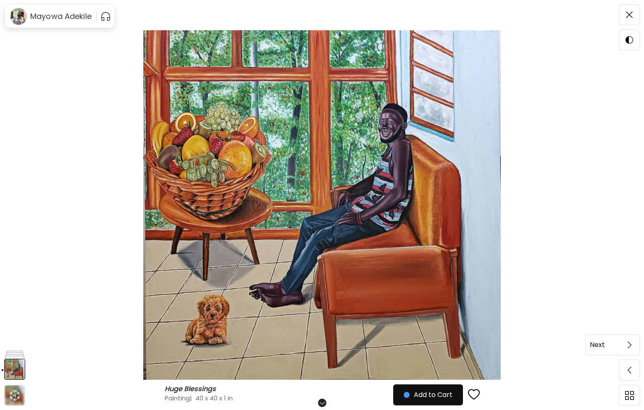
click at [627, 343] on img at bounding box center [629, 344] width 4 height 7
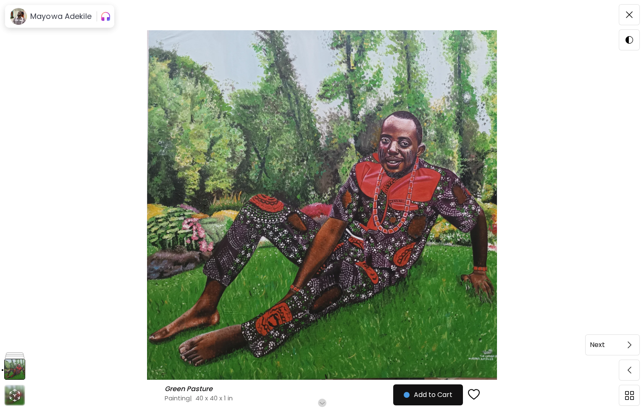
click at [632, 344] on span at bounding box center [629, 345] width 18 height 18
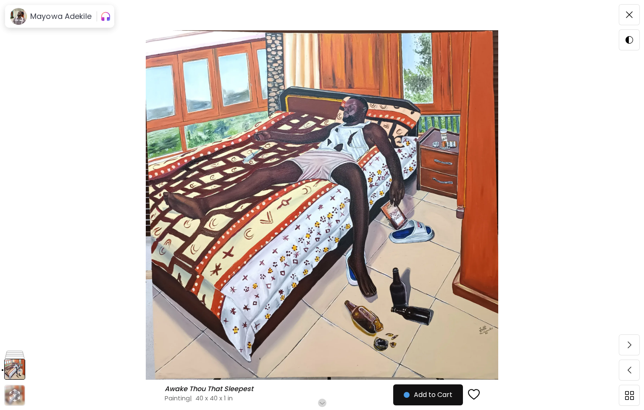
click at [632, 344] on span at bounding box center [629, 345] width 18 height 18
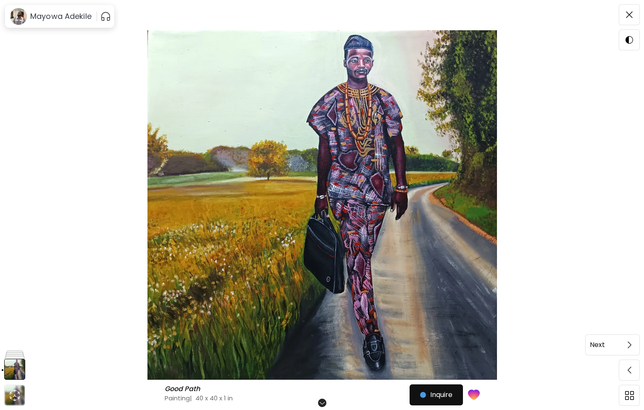
click at [626, 347] on span at bounding box center [629, 345] width 18 height 18
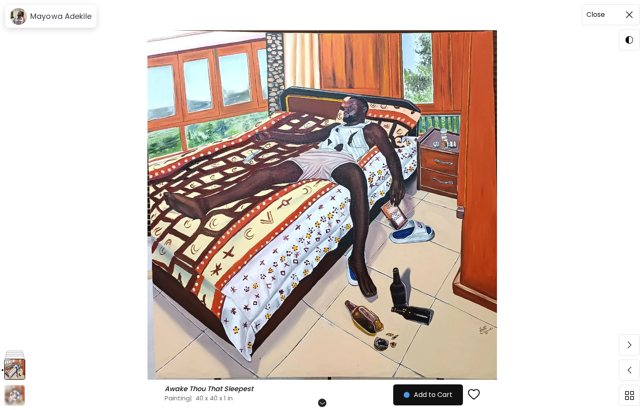
click at [624, 15] on span at bounding box center [629, 15] width 18 height 18
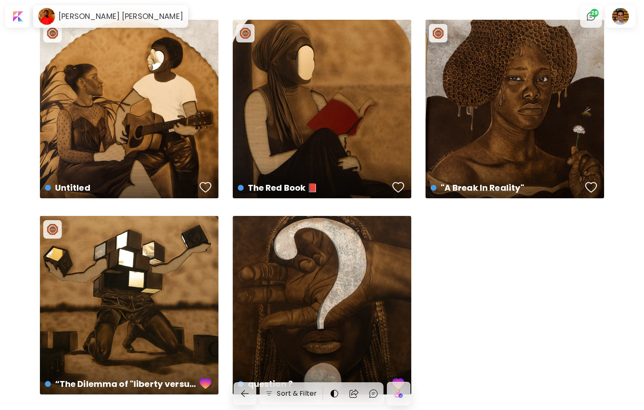
scroll to position [14, 0]
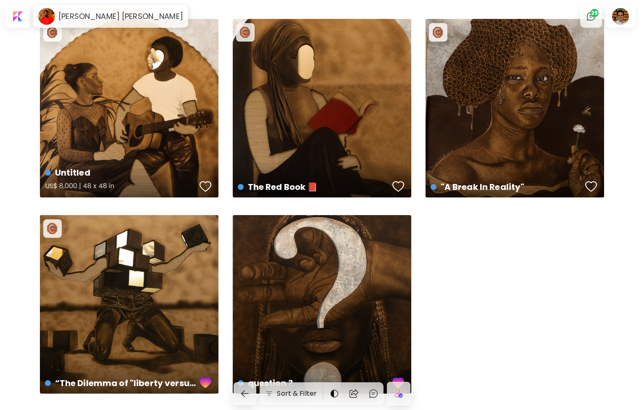
click at [173, 118] on div "Untitled US$ 8,000 | 48 x 48 in" at bounding box center [129, 108] width 178 height 178
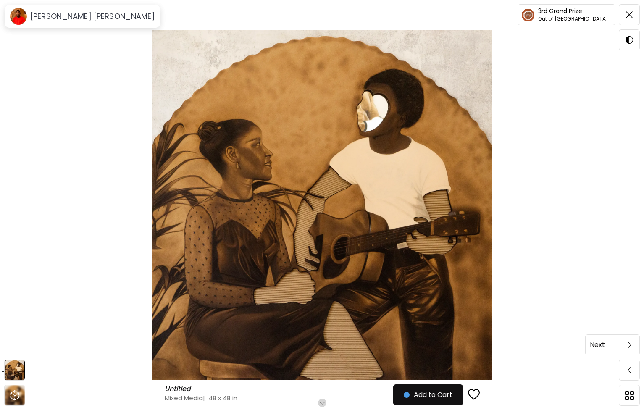
click at [633, 347] on span at bounding box center [629, 345] width 18 height 18
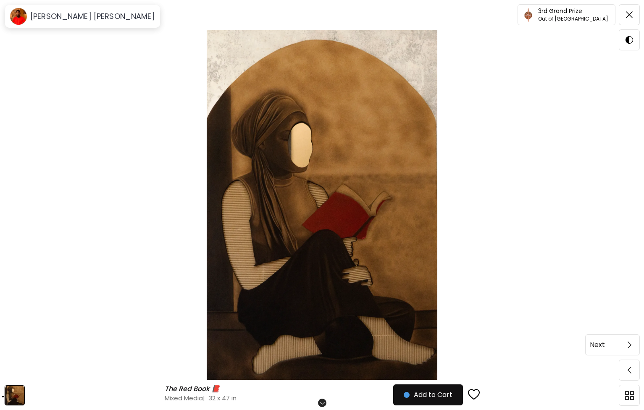
click at [630, 341] on img at bounding box center [629, 344] width 4 height 7
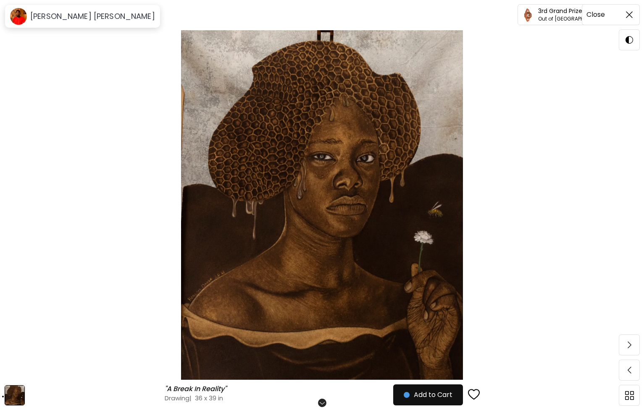
click at [632, 17] on img at bounding box center [629, 14] width 7 height 7
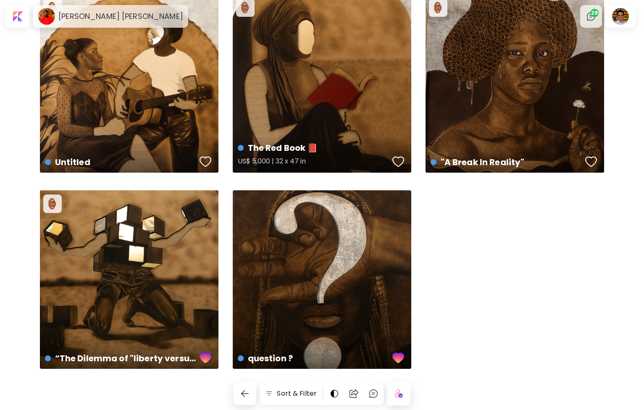
scroll to position [44, 0]
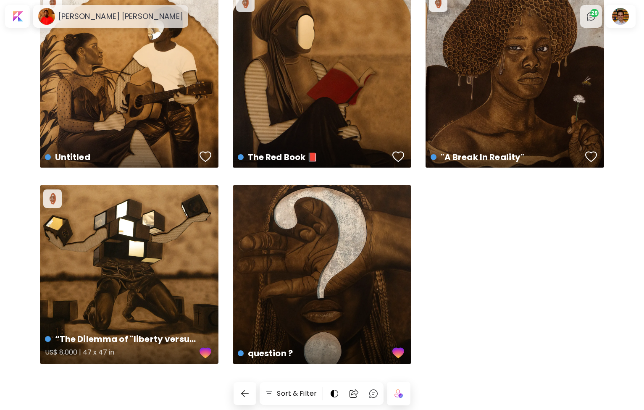
click at [160, 231] on div "“The Dilemma of "liberty versus order" US$ 8,000 | 47 x 47 in" at bounding box center [129, 274] width 178 height 178
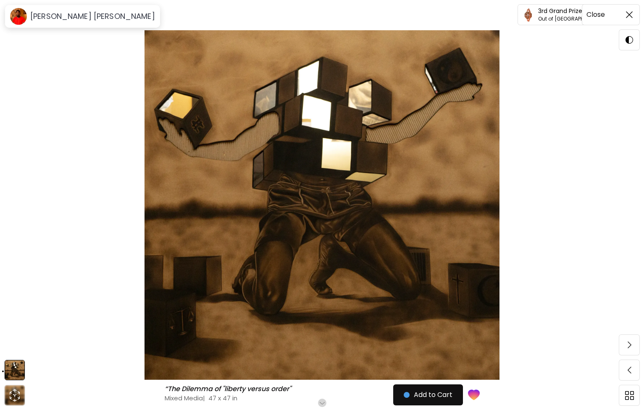
click at [630, 15] on img at bounding box center [629, 14] width 7 height 7
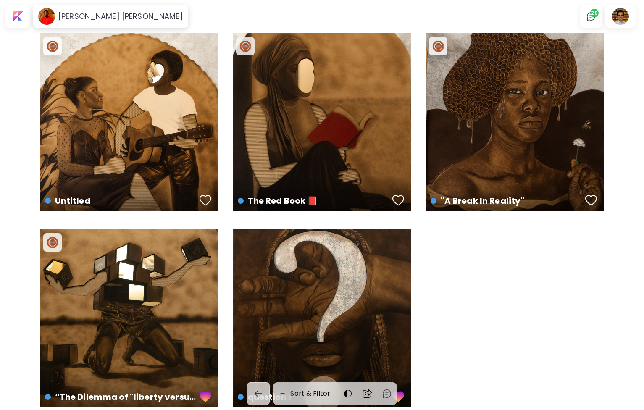
scroll to position [44, 0]
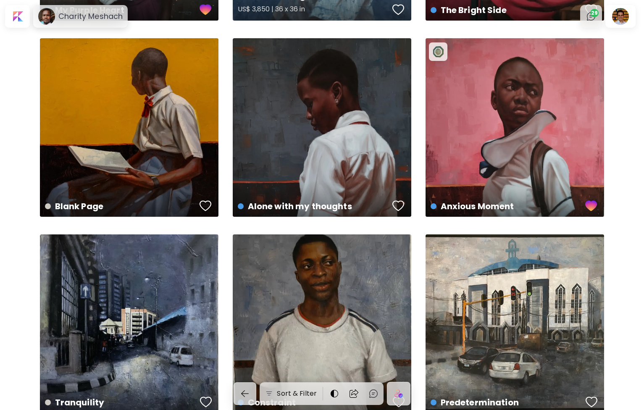
scroll to position [218, 0]
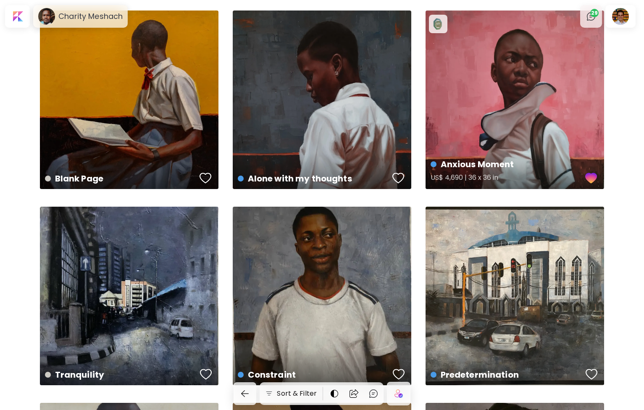
click at [476, 109] on div "Anxious Moment US$ 4,690 | 36 x 36 in" at bounding box center [514, 99] width 178 height 178
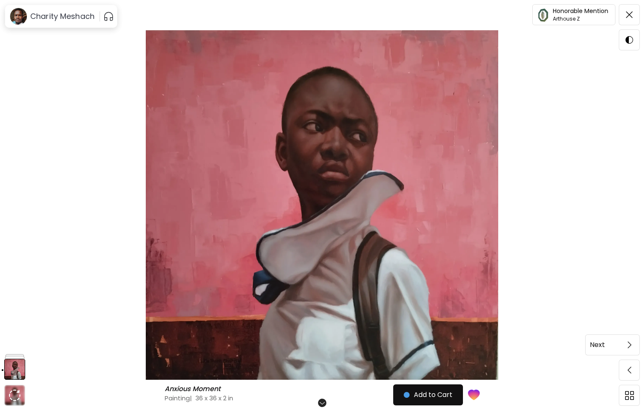
click at [635, 344] on span at bounding box center [629, 345] width 18 height 18
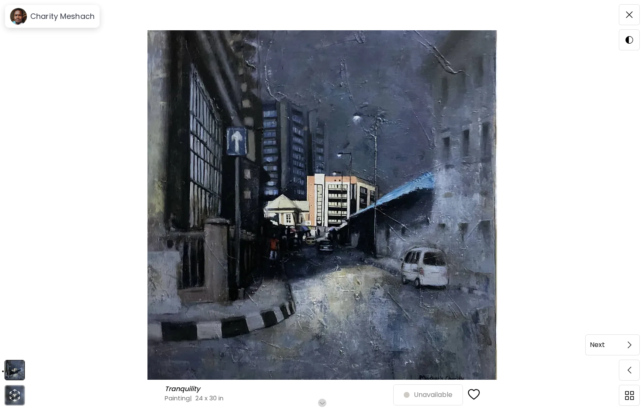
click at [630, 349] on span at bounding box center [629, 345] width 18 height 18
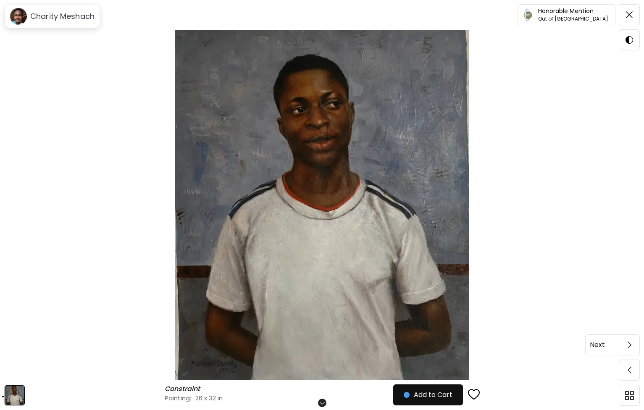
click at [631, 346] on img at bounding box center [629, 344] width 4 height 7
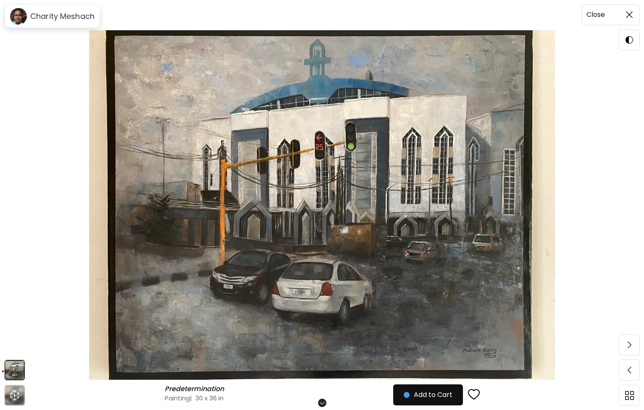
click at [629, 19] on span at bounding box center [629, 15] width 18 height 18
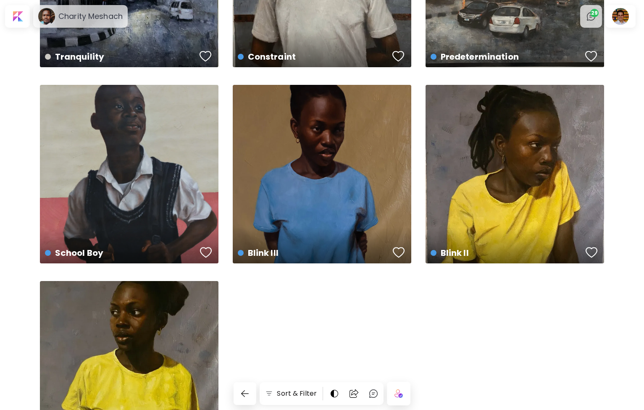
scroll to position [584, 0]
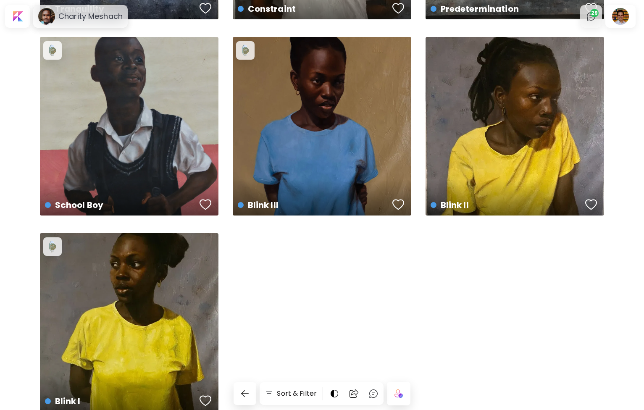
click at [460, 118] on div "Blink II US$ 4,000 | 36 x 48 in" at bounding box center [514, 126] width 178 height 178
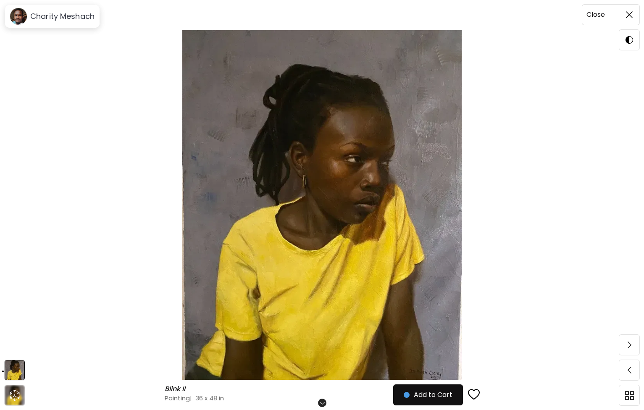
click at [630, 11] on img at bounding box center [629, 14] width 7 height 7
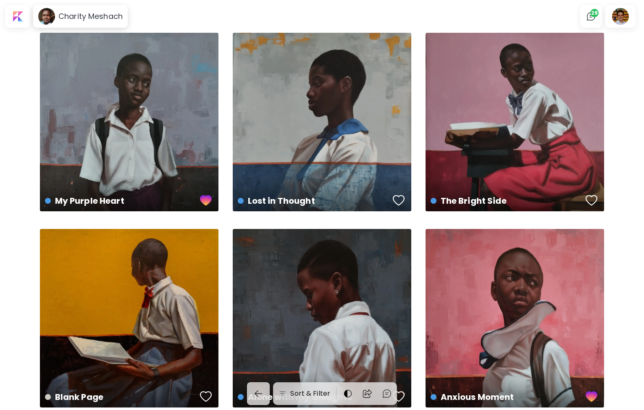
scroll to position [584, 0]
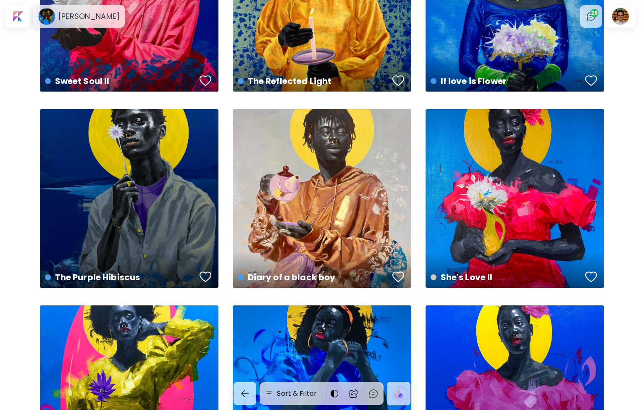
scroll to position [910, 0]
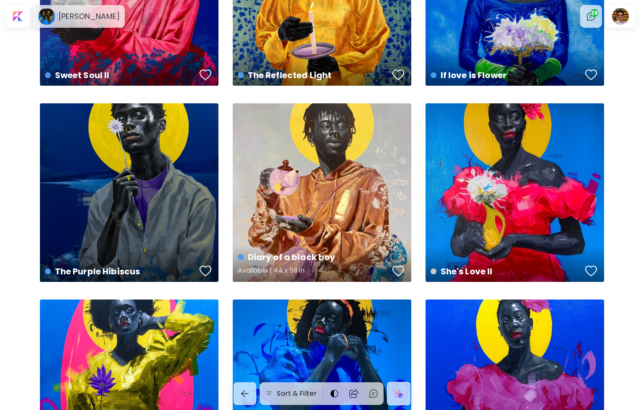
click at [349, 163] on div "Diary of a black boy Available | 44 x 59 in" at bounding box center [322, 192] width 178 height 178
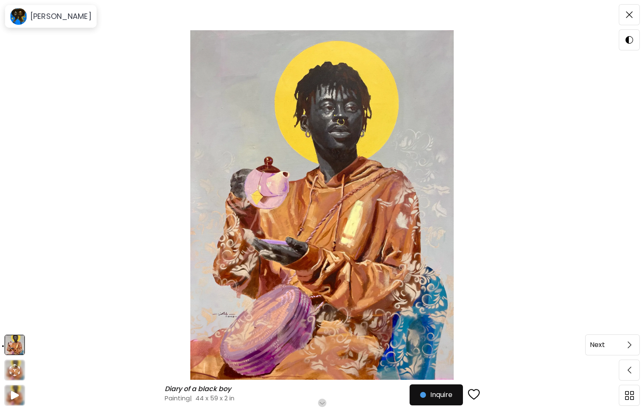
click at [622, 345] on span at bounding box center [629, 345] width 18 height 18
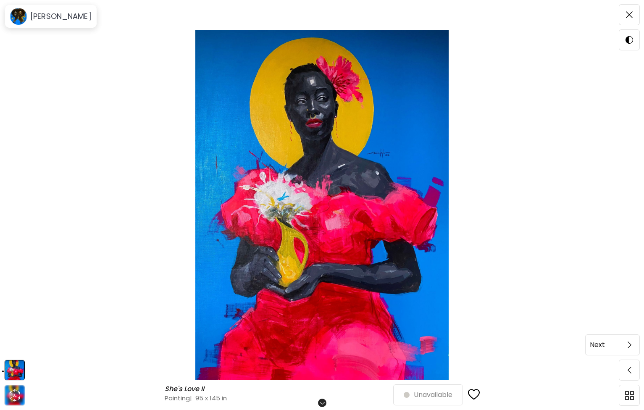
click at [628, 345] on span at bounding box center [629, 345] width 18 height 18
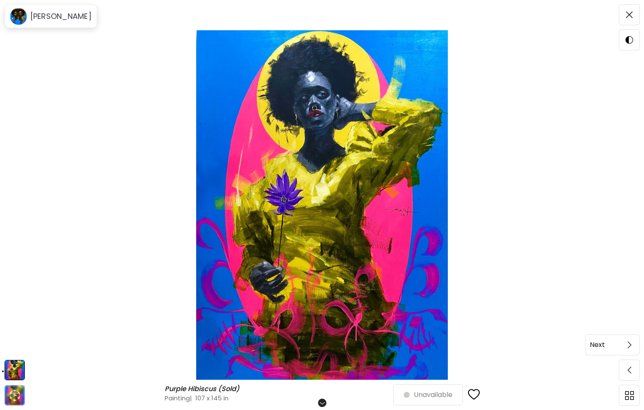
click at [632, 346] on span at bounding box center [629, 345] width 18 height 18
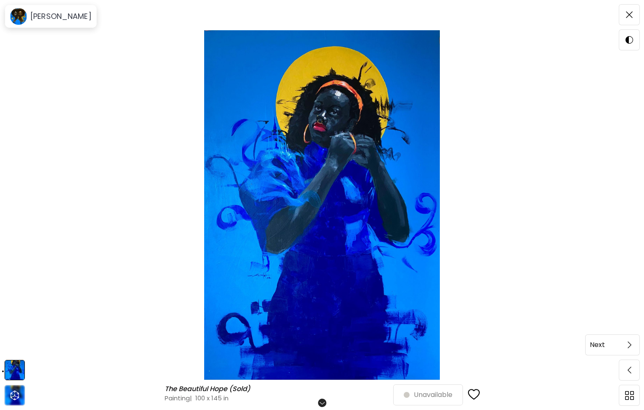
click at [630, 349] on span at bounding box center [629, 345] width 18 height 18
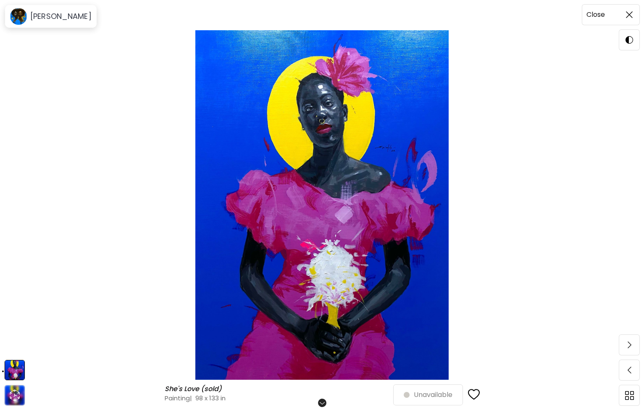
click at [625, 12] on span at bounding box center [629, 15] width 18 height 18
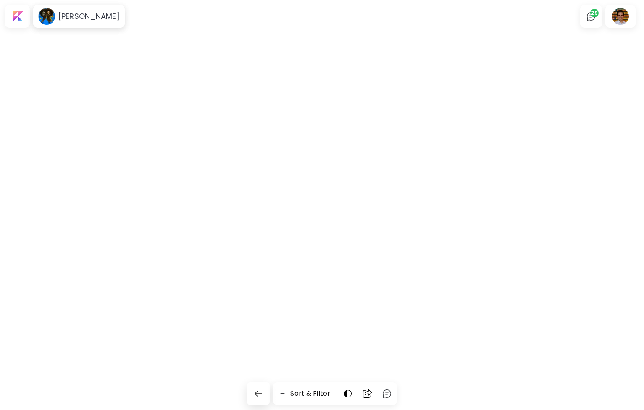
scroll to position [910, 0]
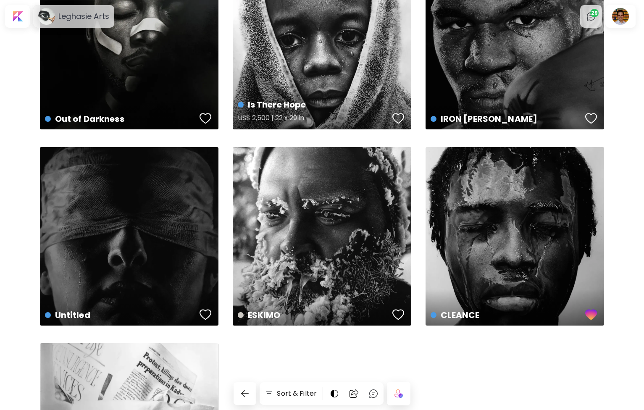
scroll to position [85, 0]
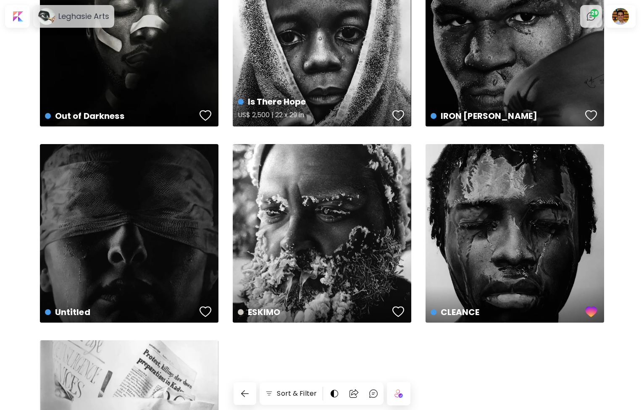
click at [346, 55] on div "Is There Hope US$ 2,500 | 22 x 29 in" at bounding box center [322, 37] width 178 height 178
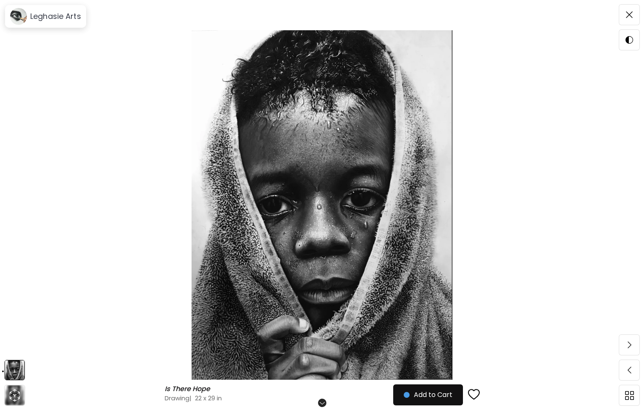
click at [317, 132] on img at bounding box center [321, 204] width 573 height 349
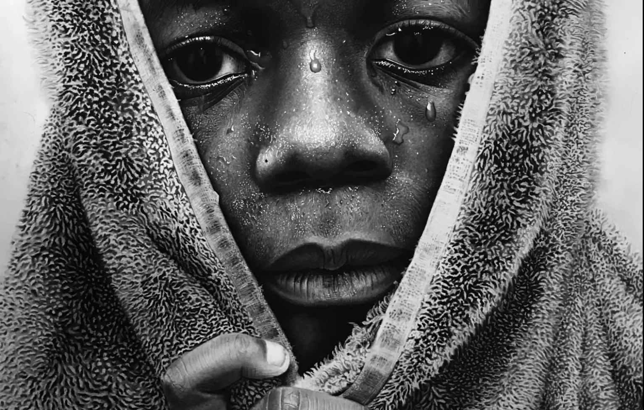
scroll to position [378, 0]
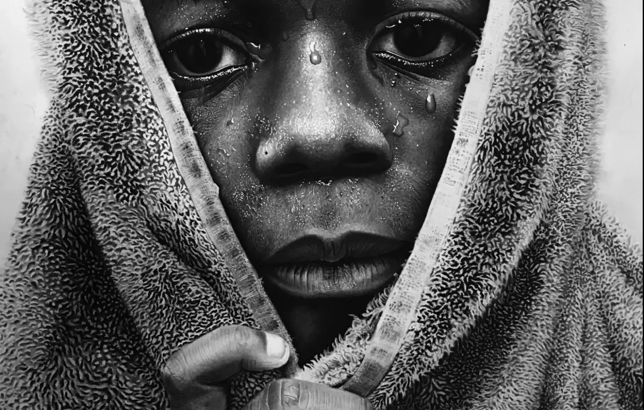
click at [317, 132] on img at bounding box center [322, 53] width 644 height 862
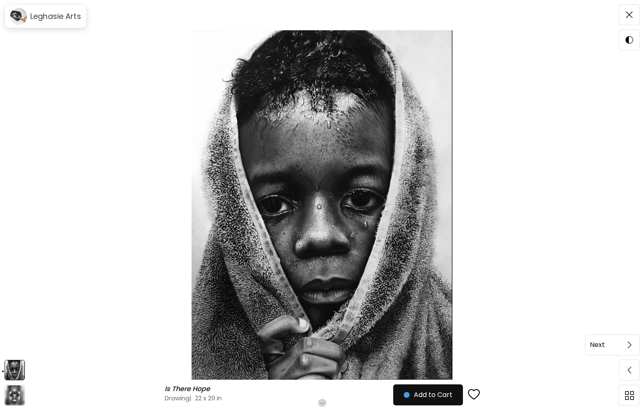
click at [623, 342] on span at bounding box center [629, 345] width 18 height 18
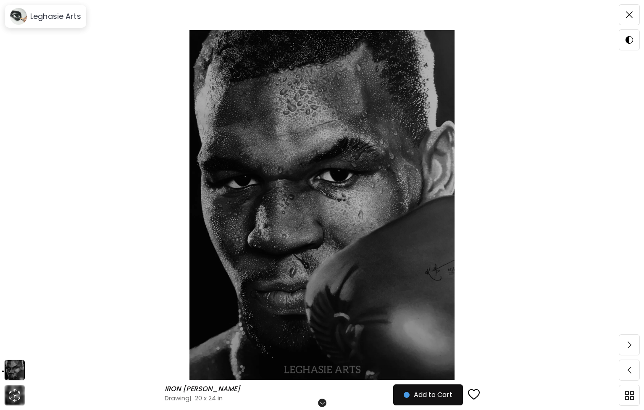
click at [289, 185] on img at bounding box center [321, 204] width 573 height 349
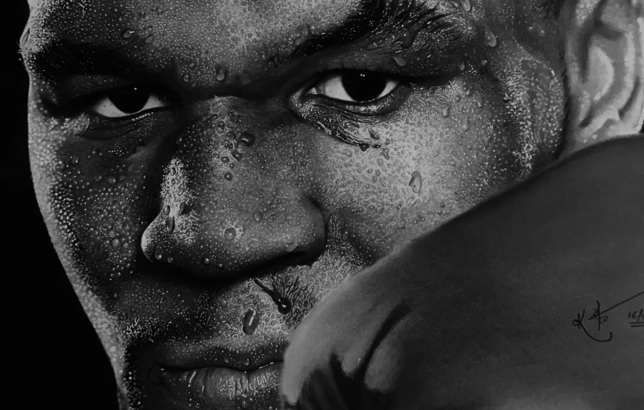
scroll to position [298, 0]
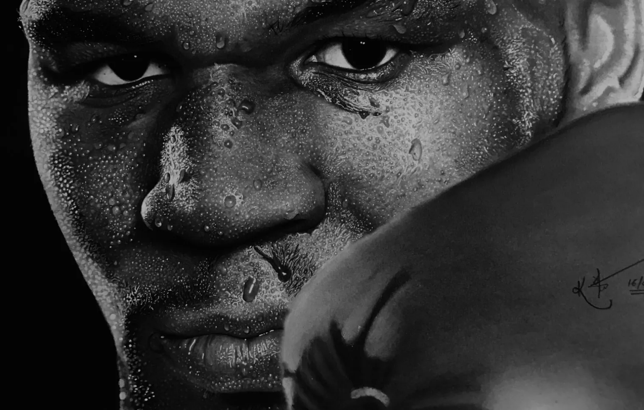
click at [552, 277] on img at bounding box center [322, 126] width 644 height 848
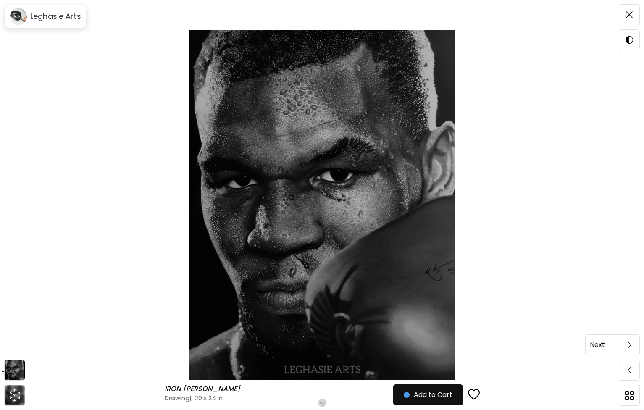
click at [623, 339] on span at bounding box center [629, 345] width 18 height 18
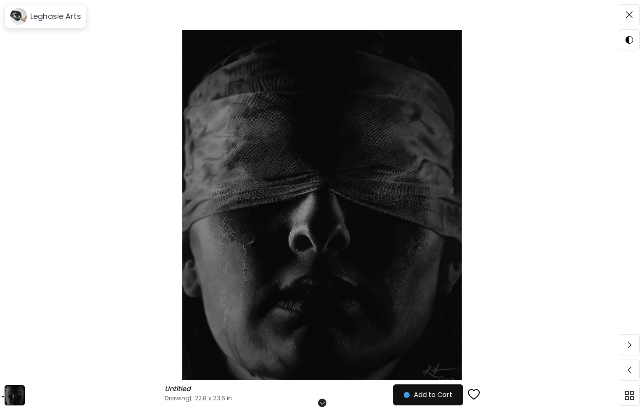
click at [642, 18] on div "Untitled Untitled Drawing | 22.8 x 23.6 in Scroll for more Add to Cart" at bounding box center [322, 205] width 644 height 410
click at [632, 15] on img at bounding box center [629, 14] width 7 height 7
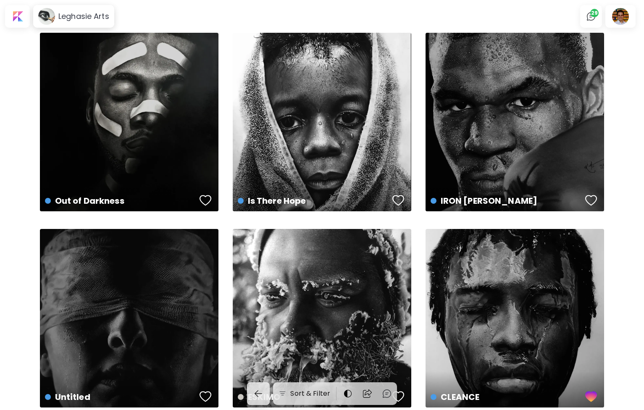
scroll to position [85, 0]
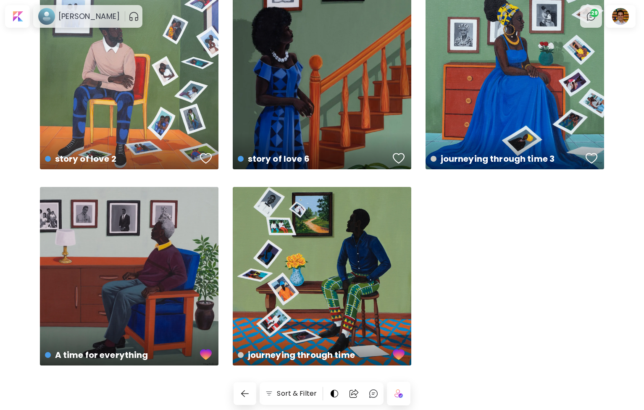
scroll to position [436, 0]
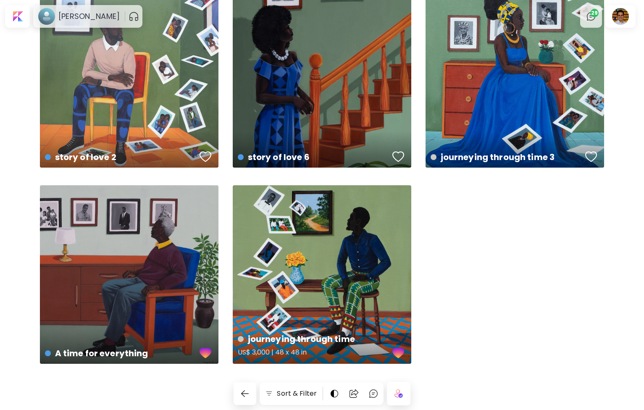
drag, startPoint x: 0, startPoint y: 0, endPoint x: 316, endPoint y: 212, distance: 380.6
click at [316, 212] on div "journeying through time US$ 3,000 | 48 x 48 in" at bounding box center [322, 274] width 178 height 178
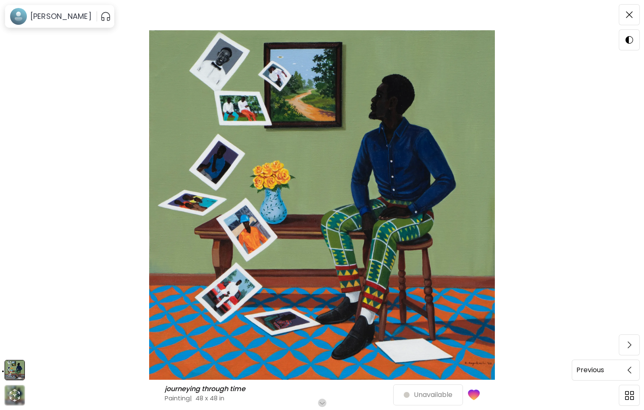
drag, startPoint x: 316, startPoint y: 212, endPoint x: 624, endPoint y: 373, distance: 347.9
click at [624, 373] on span at bounding box center [629, 370] width 18 height 18
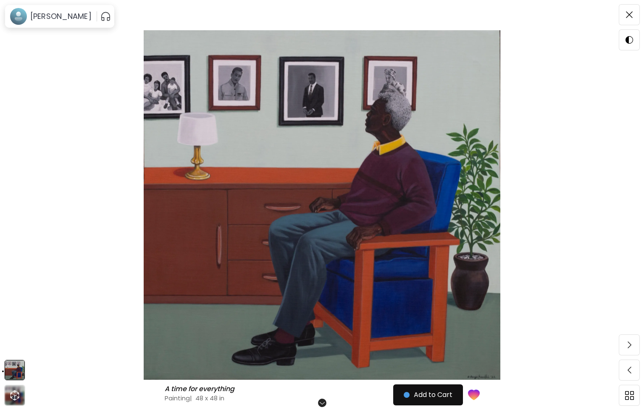
click at [629, 373] on img at bounding box center [629, 370] width 4 height 7
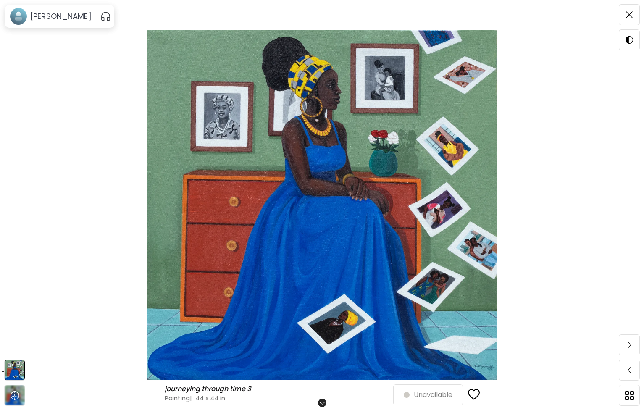
click at [629, 373] on img at bounding box center [629, 370] width 4 height 7
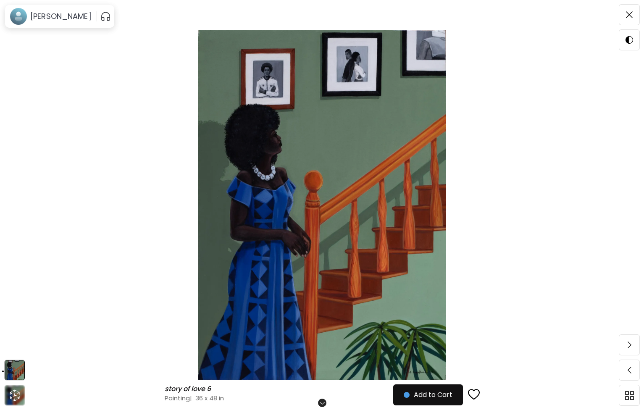
click at [629, 373] on img at bounding box center [629, 370] width 4 height 7
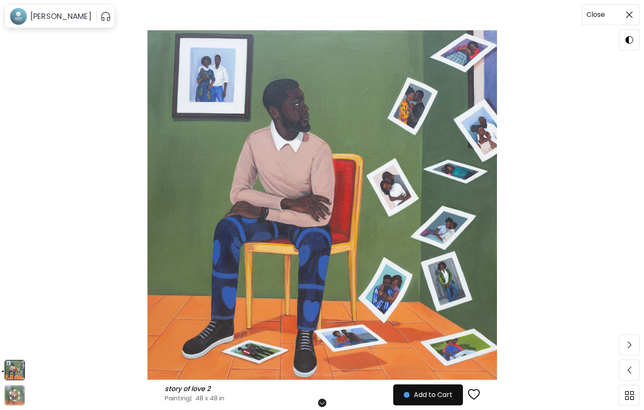
drag, startPoint x: 624, startPoint y: 373, endPoint x: 624, endPoint y: 15, distance: 358.2
click at [624, 15] on span at bounding box center [629, 15] width 18 height 18
